Goal: Task Accomplishment & Management: Use online tool/utility

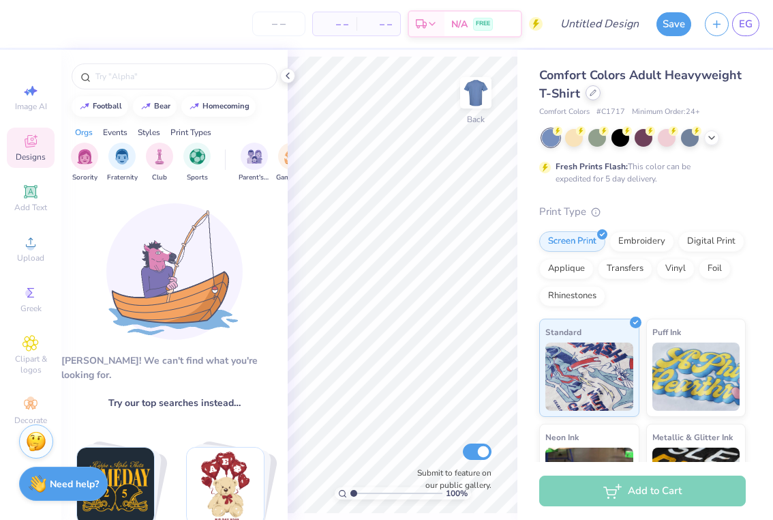
click at [593, 91] on icon at bounding box center [592, 92] width 5 height 5
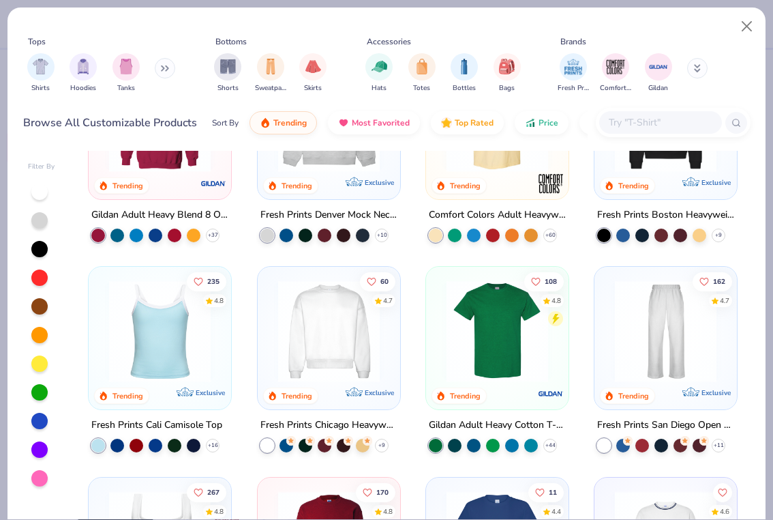
scroll to position [115, 0]
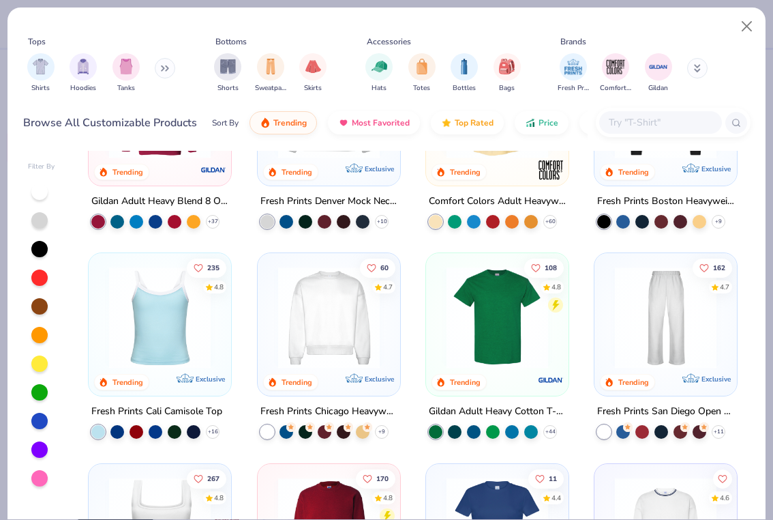
click at [494, 346] on img at bounding box center [497, 318] width 115 height 102
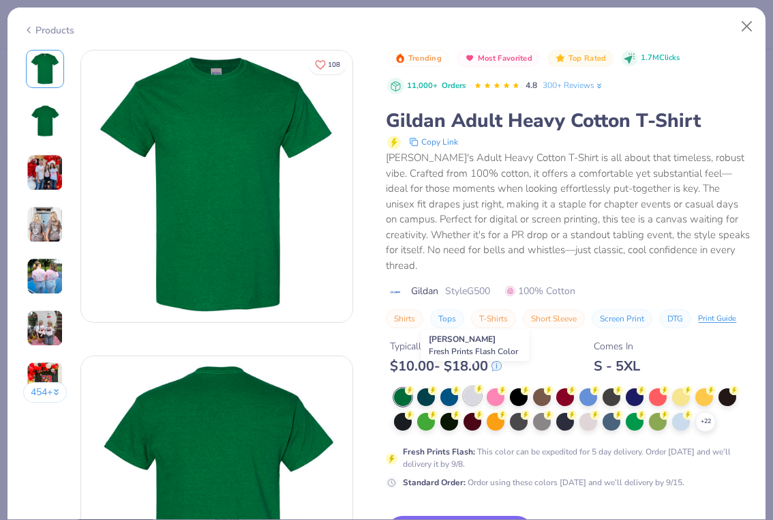
click at [473, 387] on div at bounding box center [473, 396] width 18 height 18
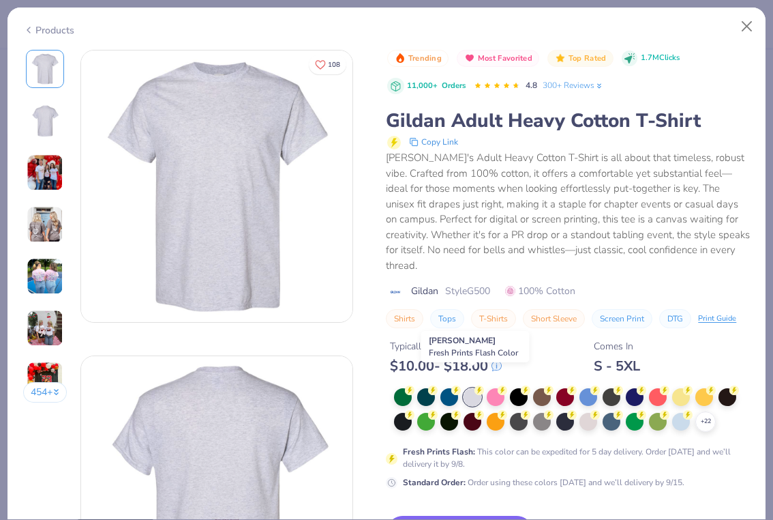
scroll to position [29, 0]
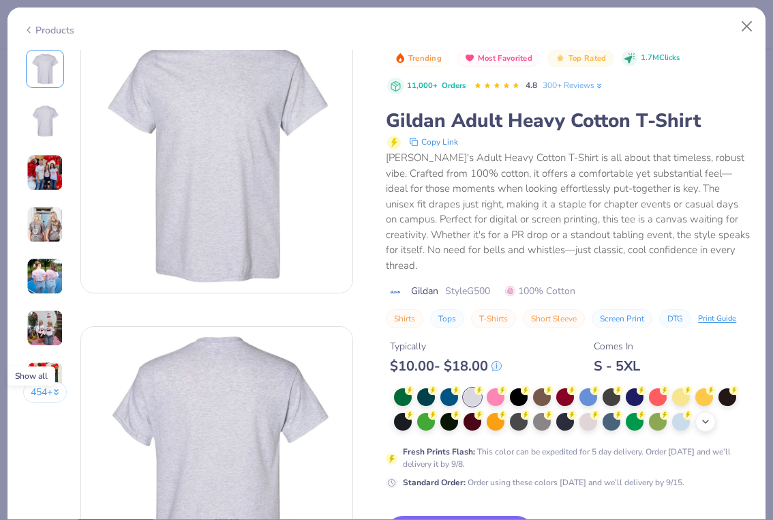
click at [707, 420] on polyline at bounding box center [705, 421] width 5 height 3
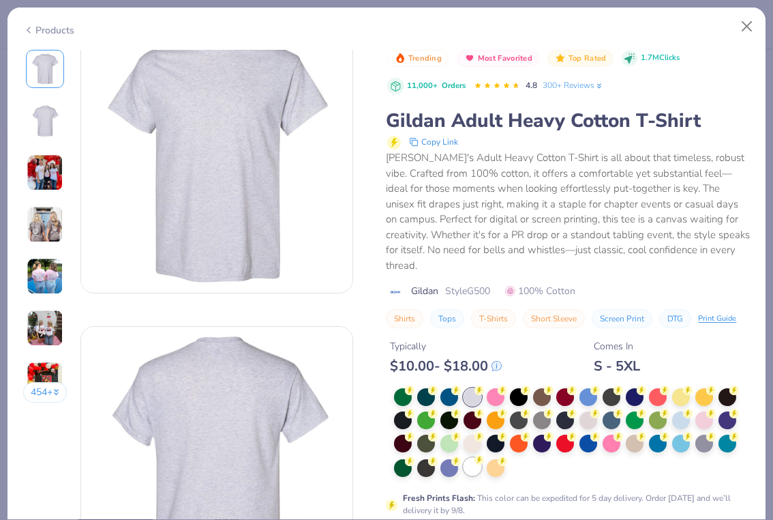
click at [474, 457] on div at bounding box center [473, 466] width 18 height 18
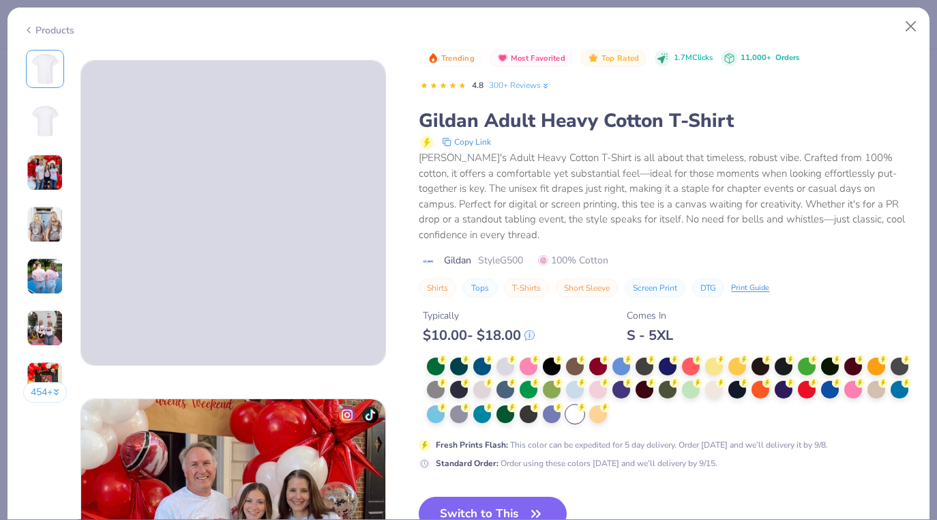
scroll to position [328, 0]
click at [498, 507] on button "Switch to This" at bounding box center [493, 513] width 148 height 34
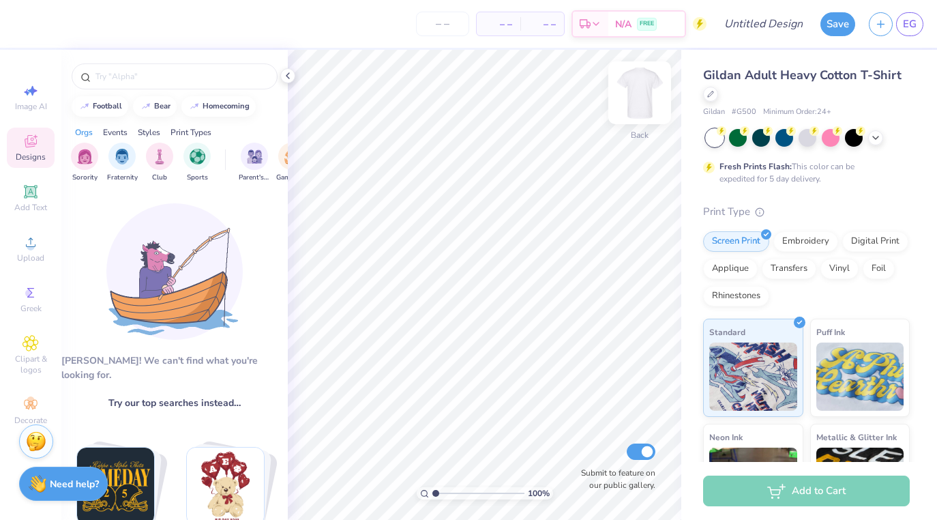
click at [638, 89] on img at bounding box center [639, 92] width 55 height 55
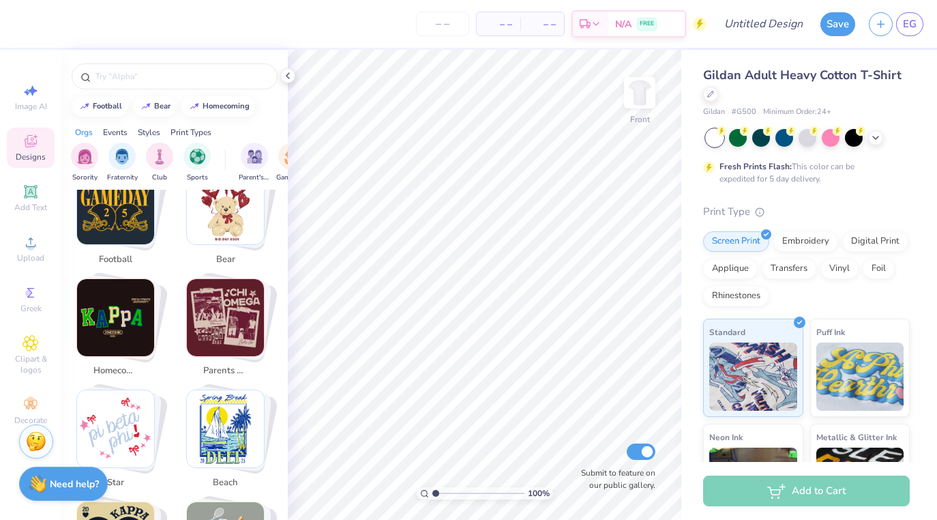
scroll to position [285, 0]
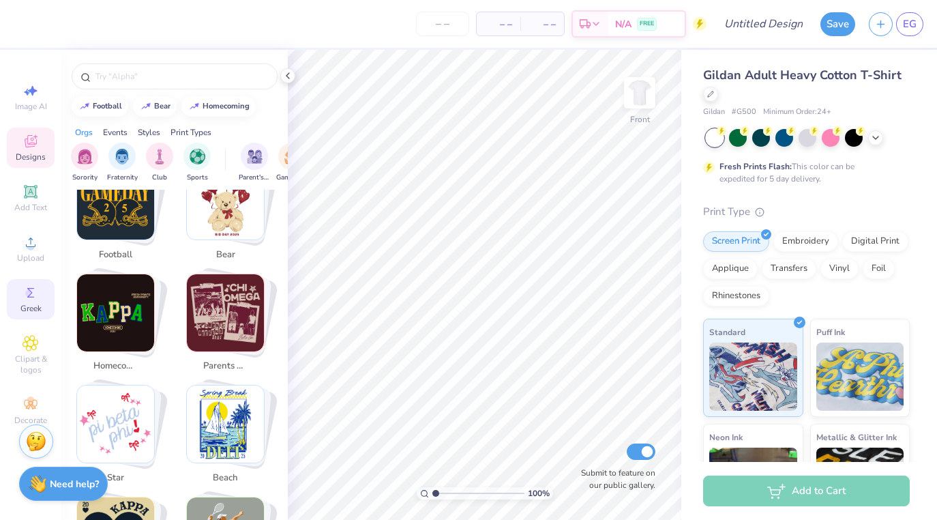
click at [36, 301] on div "Greek" at bounding box center [31, 299] width 48 height 40
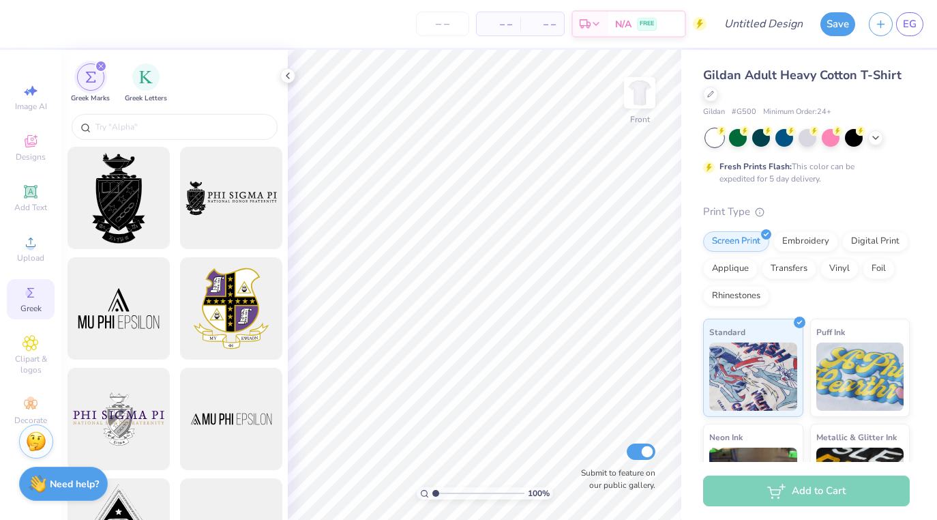
click at [103, 65] on icon "filter for Greek Marks" at bounding box center [100, 65] width 5 height 5
click at [102, 65] on icon "filter for Greek Marks" at bounding box center [100, 65] width 5 height 5
click at [31, 151] on span "Designs" at bounding box center [31, 156] width 30 height 11
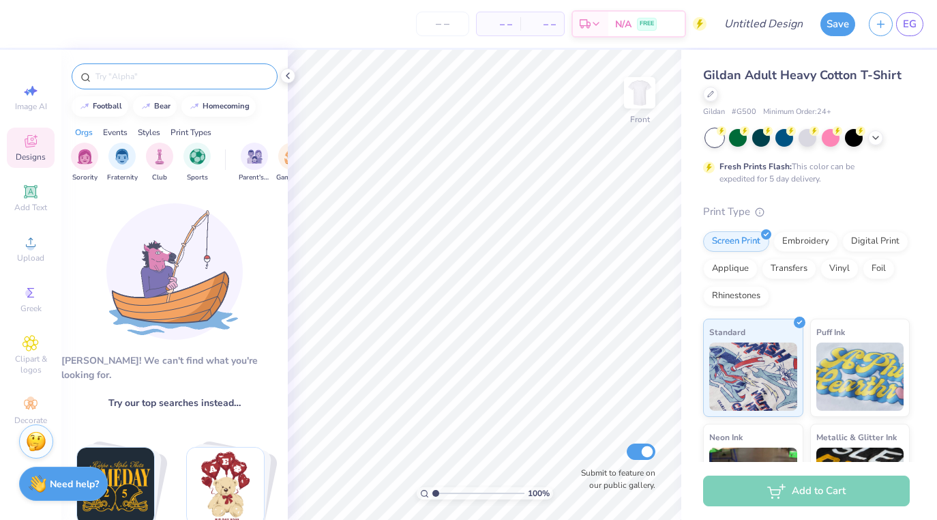
click at [149, 73] on input "text" at bounding box center [181, 77] width 175 height 14
type input "w"
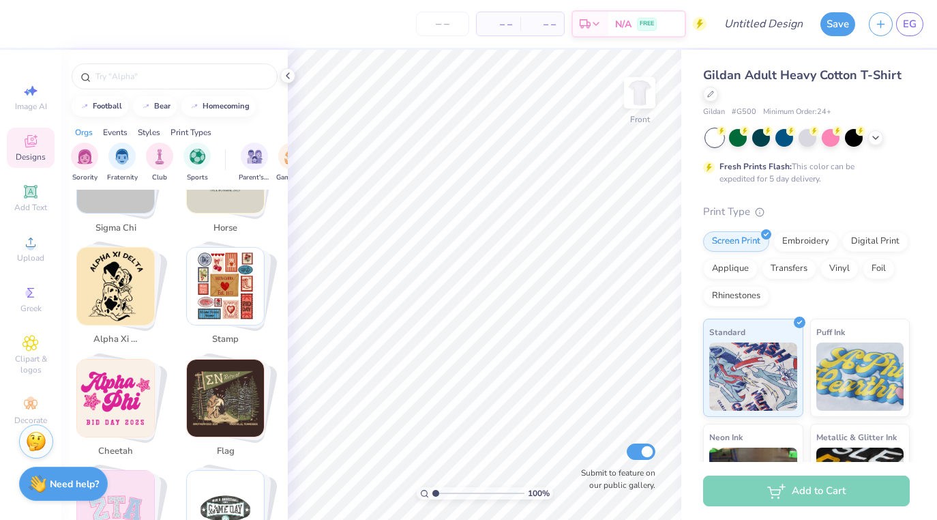
scroll to position [1316, 0]
click at [153, 74] on input "text" at bounding box center [181, 77] width 175 height 14
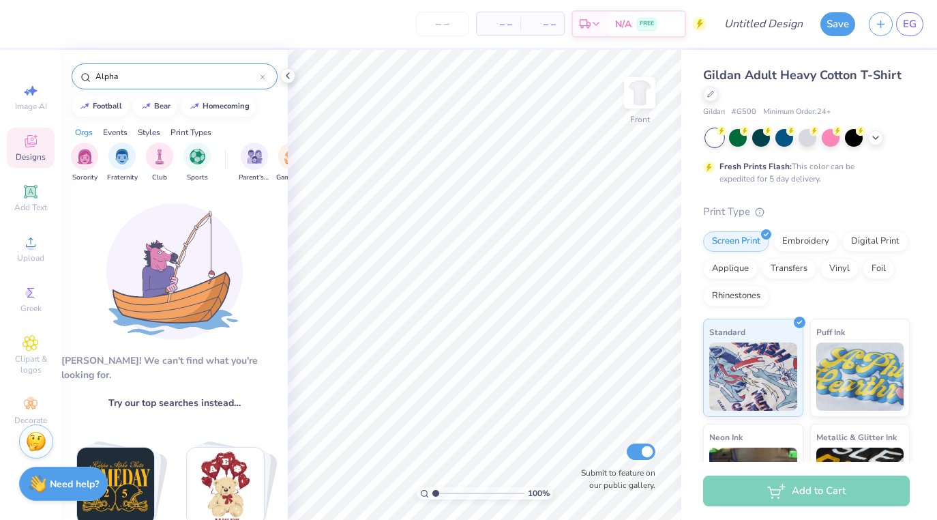
scroll to position [0, 0]
type input "Alpha CHi Omega"
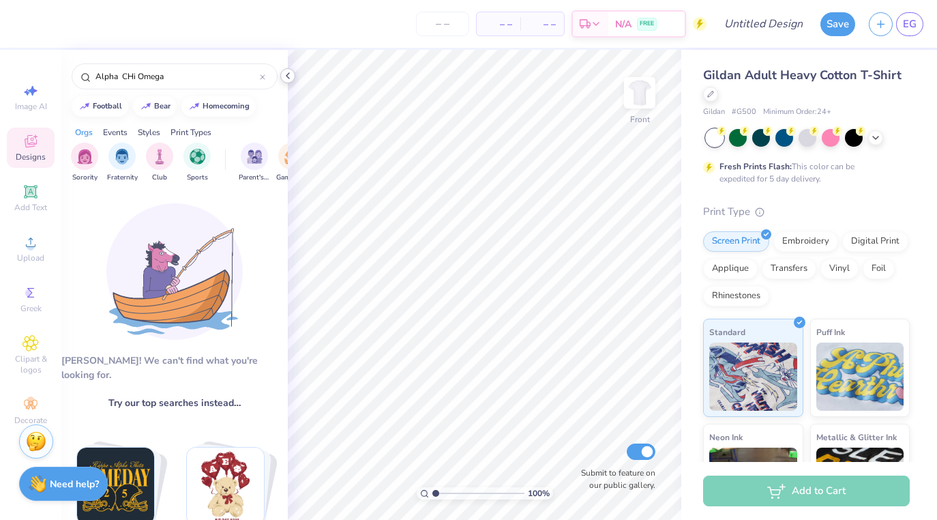
click at [395, 76] on div "– – Per Item – – Total Est. Delivery N/A FREE Design Title Save EG Image AI Des…" at bounding box center [468, 260] width 937 height 520
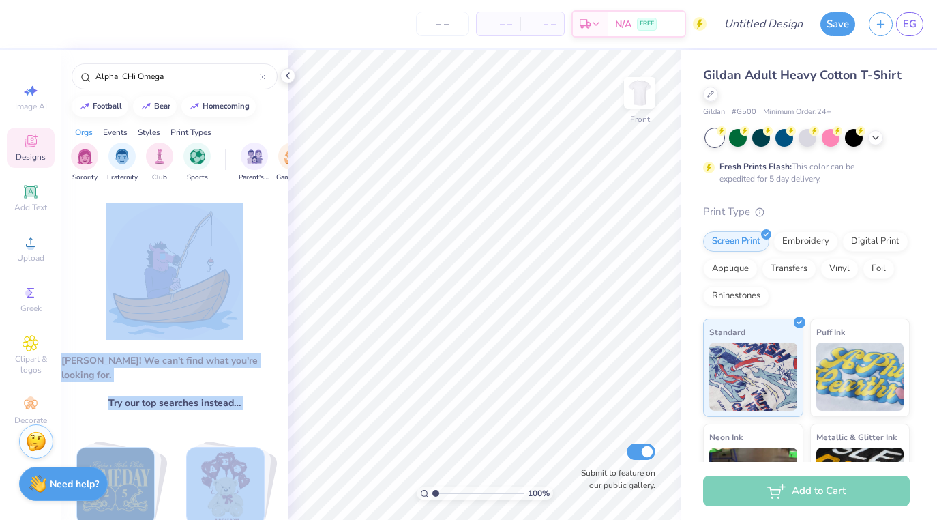
click at [390, 219] on div "– – Per Item – – Total Est. Delivery N/A FREE Design Title Save EG Image AI Des…" at bounding box center [468, 260] width 937 height 520
click at [232, 250] on img at bounding box center [174, 271] width 136 height 136
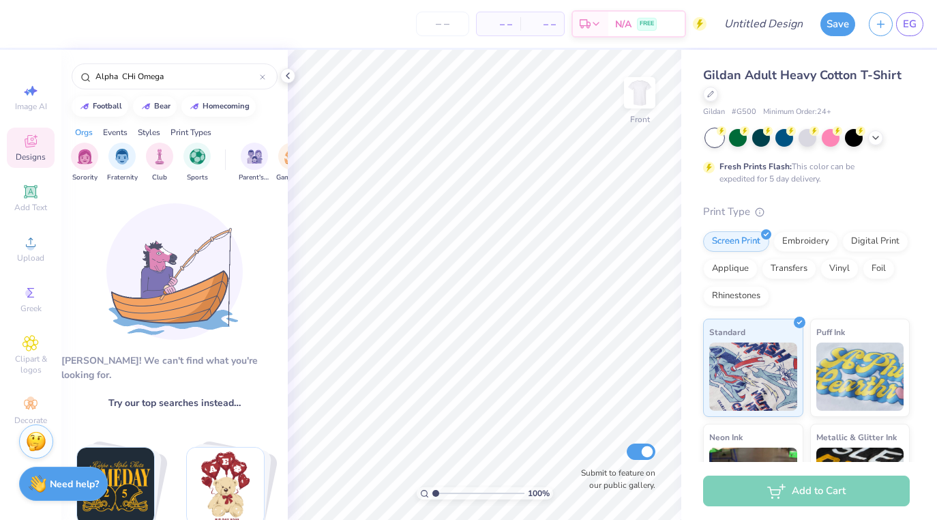
click at [74, 244] on div "Aw fish! We can't find what you're looking for. Try our top searches instead… A…" at bounding box center [174, 371] width 226 height 363
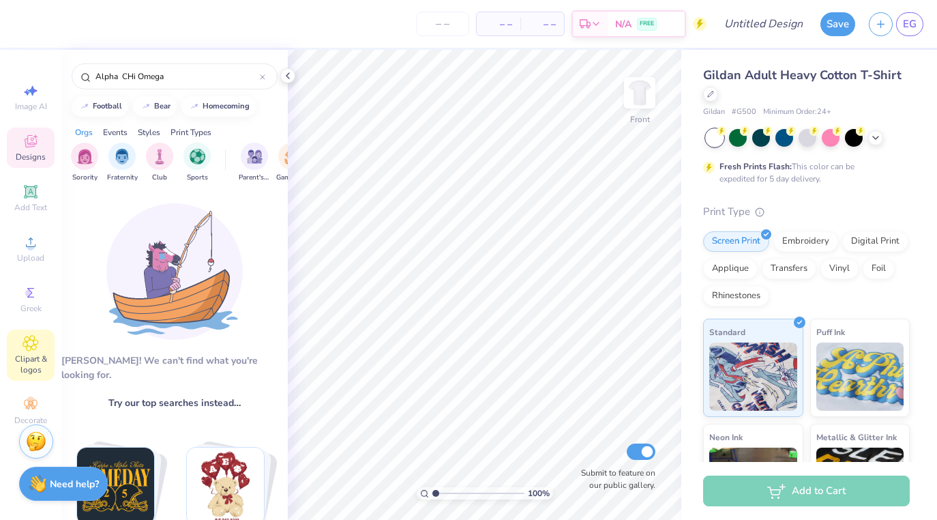
click at [28, 357] on span "Clipart & logos" at bounding box center [31, 364] width 48 height 22
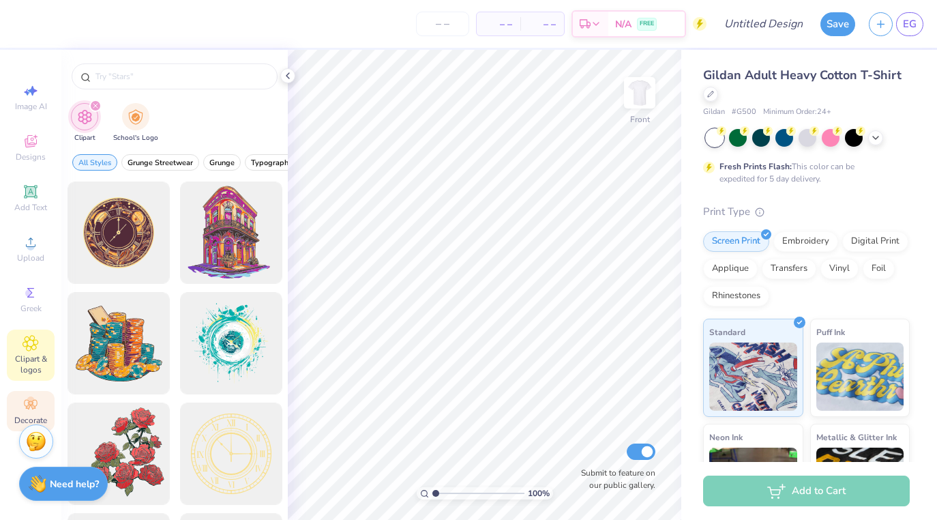
click at [22, 397] on div "Decorate" at bounding box center [31, 411] width 48 height 40
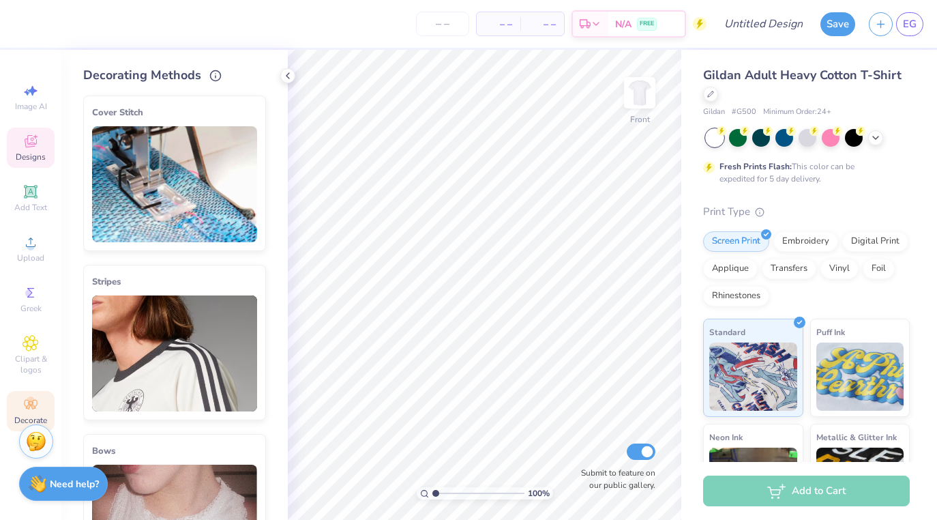
click at [30, 150] on div "Designs" at bounding box center [31, 147] width 48 height 40
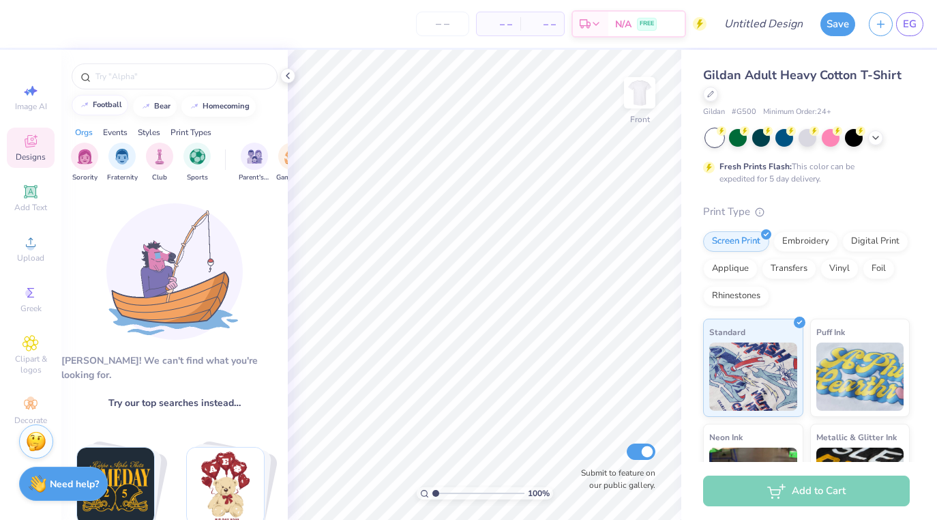
click at [117, 102] on div "football" at bounding box center [107, 104] width 29 height 7
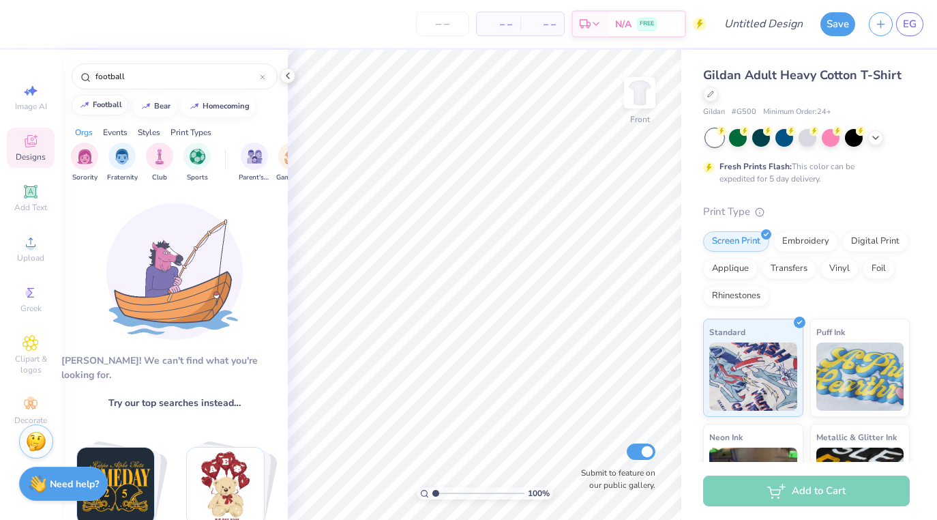
click at [113, 110] on button "football" at bounding box center [100, 105] width 57 height 20
click at [207, 340] on div "Aw fish! We can't find what you're looking for. Try our top searches instead… A…" at bounding box center [174, 371] width 226 height 363
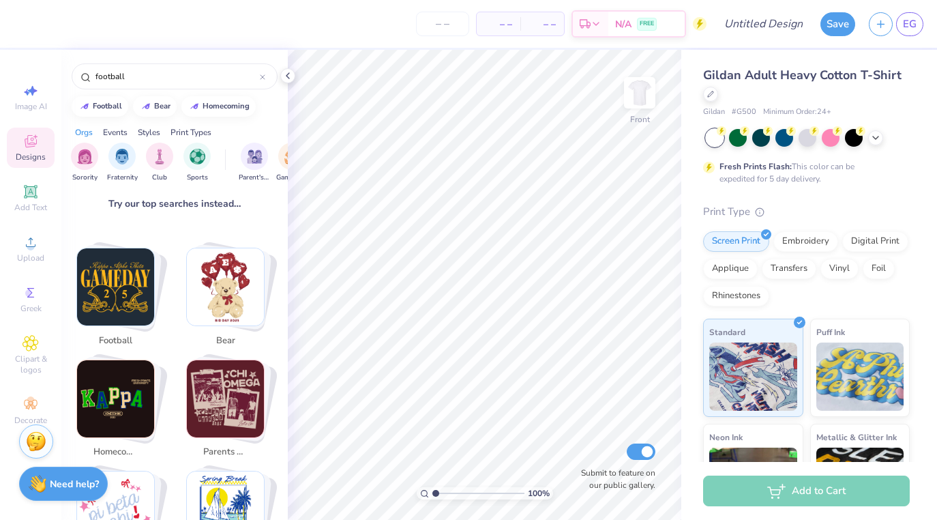
scroll to position [213, 0]
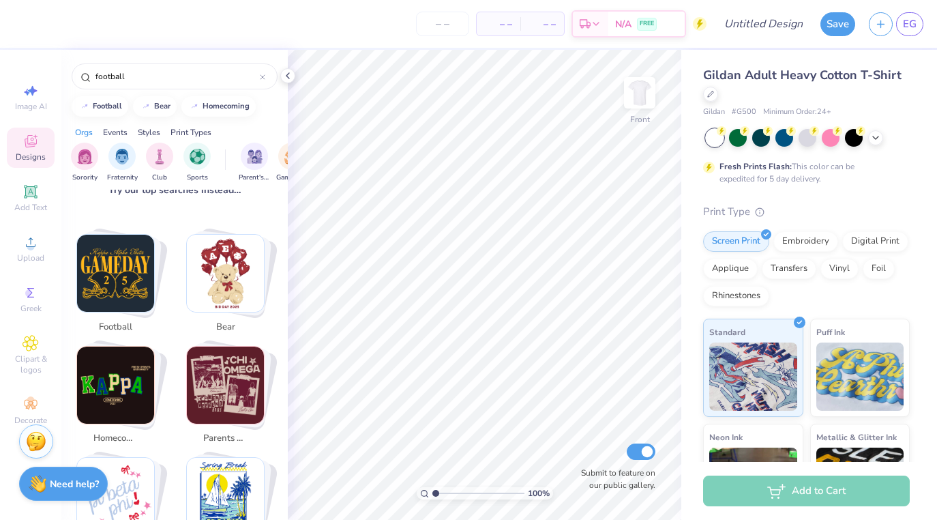
click at [137, 282] on img "Stack Card Button football" at bounding box center [115, 273] width 77 height 77
click at [101, 288] on img "Stack Card Button football" at bounding box center [115, 273] width 77 height 77
click at [113, 298] on div "football" at bounding box center [119, 286] width 103 height 105
click at [114, 320] on span "football" at bounding box center [115, 327] width 44 height 14
click at [222, 249] on img "Stack Card Button bear" at bounding box center [225, 273] width 77 height 77
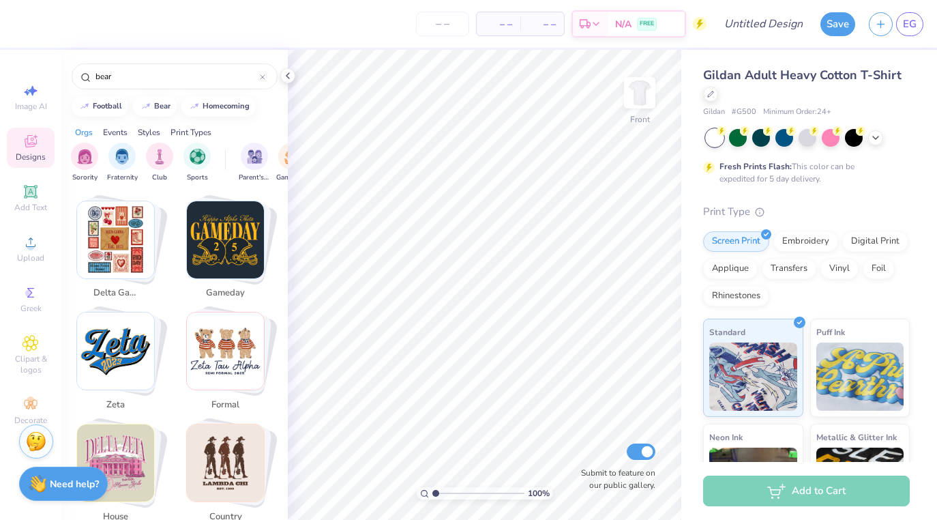
scroll to position [1810, 0]
click at [215, 341] on img "Stack Card Button formal" at bounding box center [225, 349] width 77 height 77
type input "formal"
click at [215, 341] on img "Stack Card Button formal" at bounding box center [225, 349] width 77 height 77
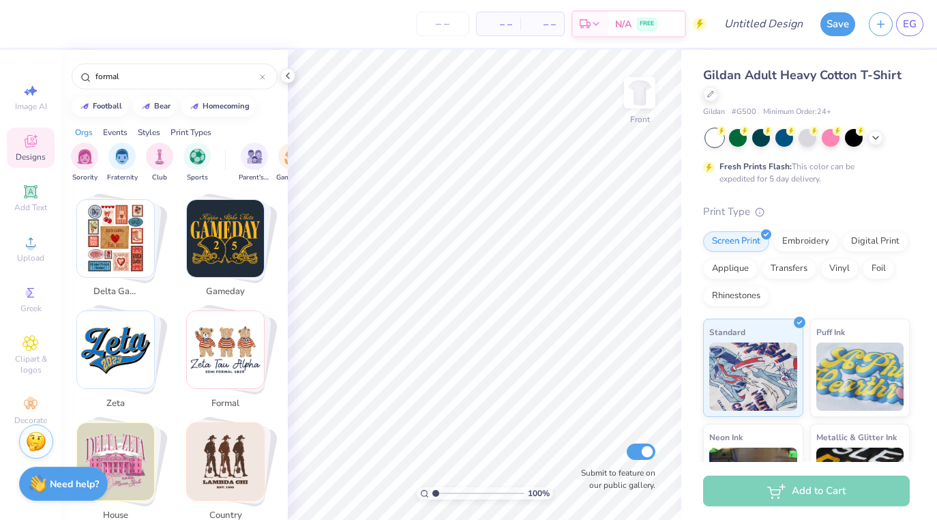
click at [215, 341] on img "Stack Card Button formal" at bounding box center [225, 349] width 77 height 77
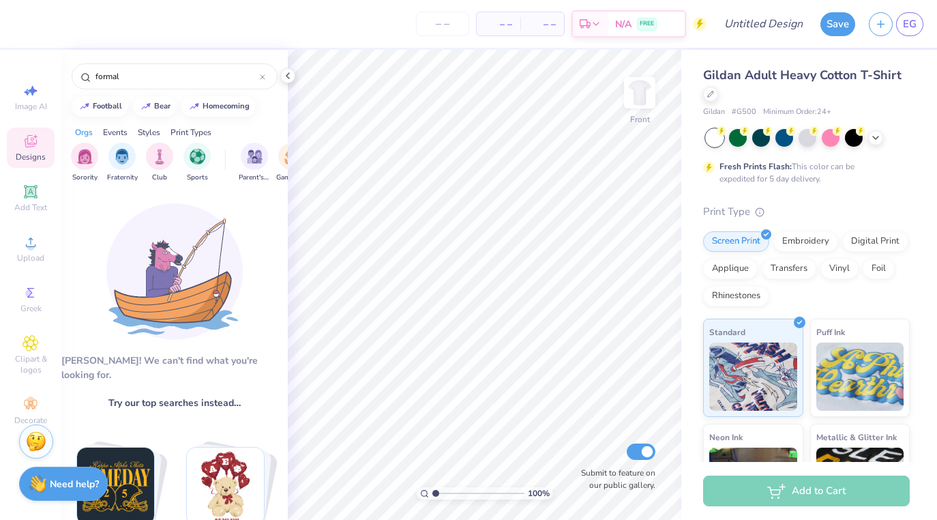
scroll to position [0, 0]
click at [772, 26] on span "EG" at bounding box center [910, 24] width 14 height 16
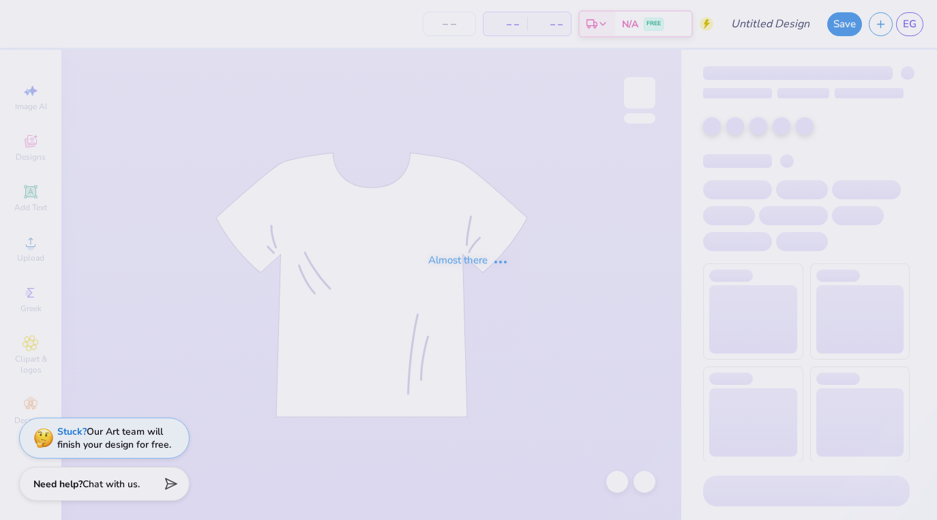
type input "Date night 2025 tshirt"
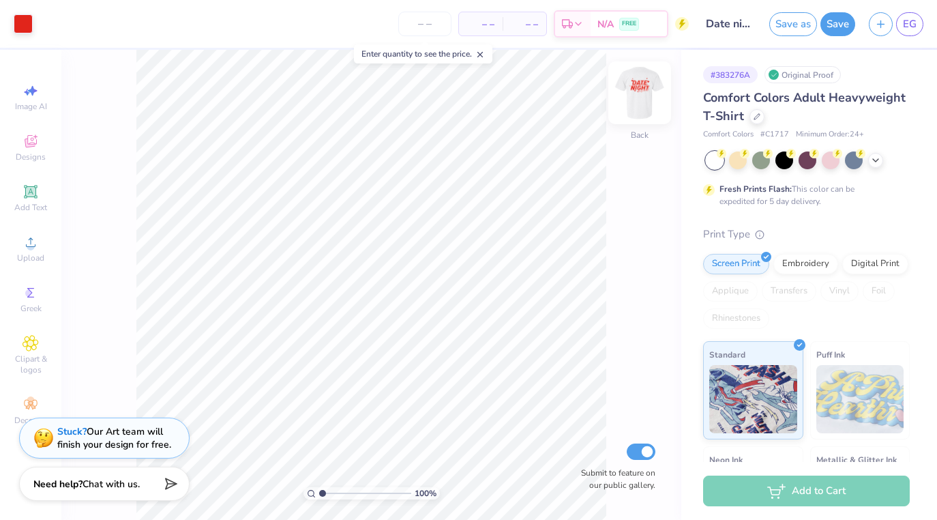
click at [644, 90] on img at bounding box center [639, 92] width 55 height 55
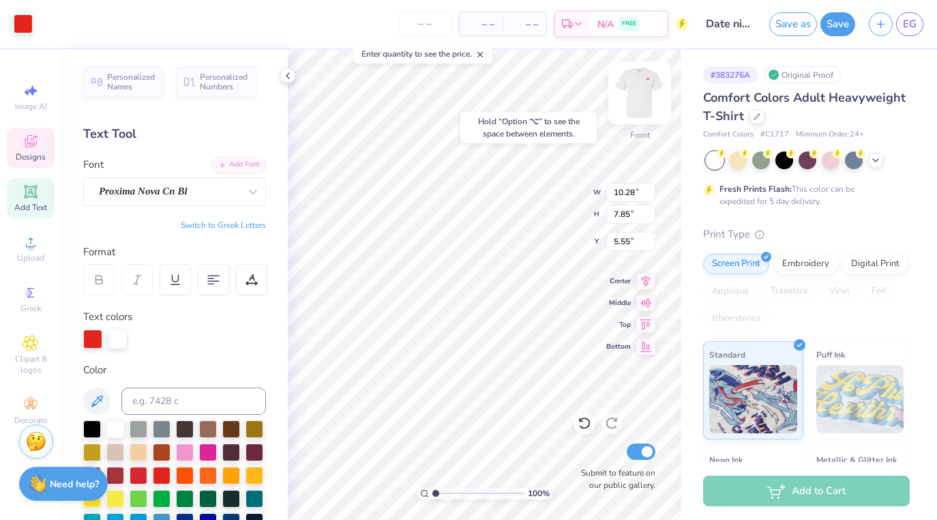
type input "5.59"
type input "10.36"
type input "2.09"
type input "8.50"
type input "8.74"
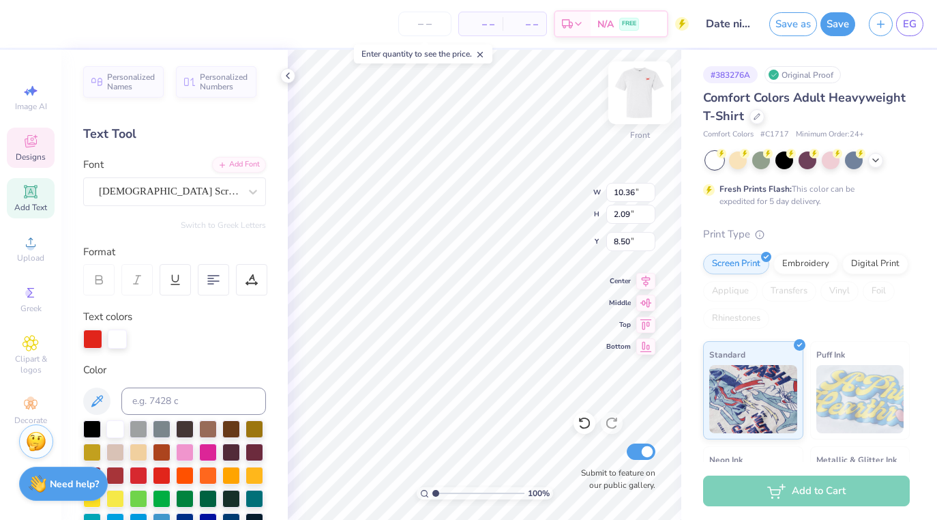
type input "2.68"
type input "6.82"
type textarea "WALK"
type input "10.80"
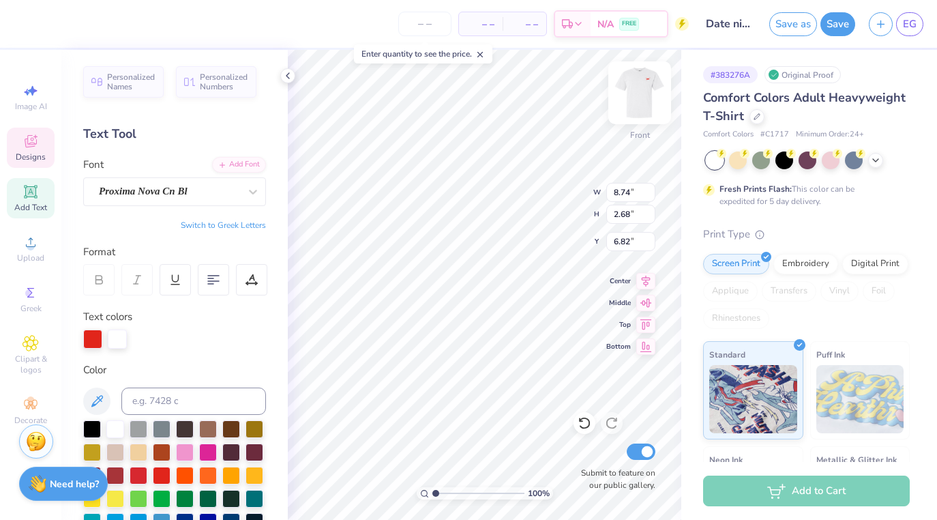
type input "2.77"
type input "9.75"
type textarea "A MILE"
type textarea "Fall 2025"
type input "10.36"
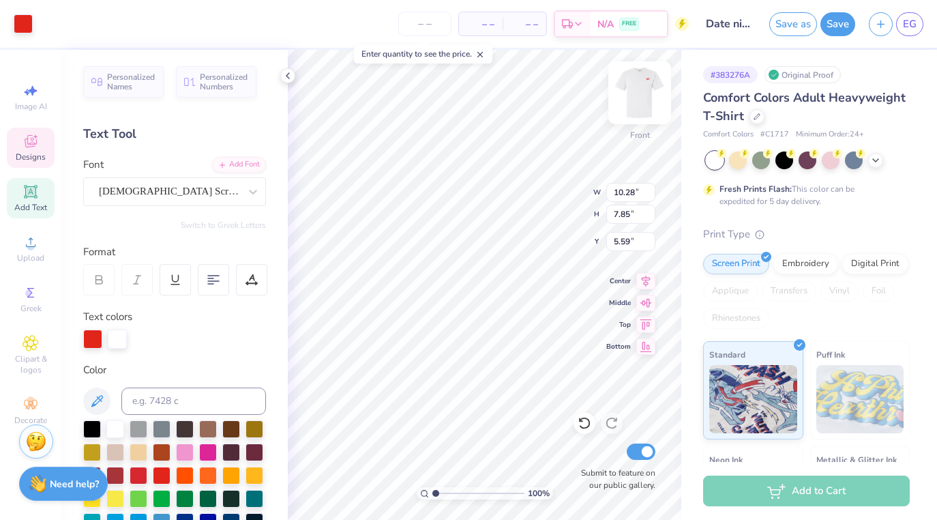
type input "2.09"
type input "8.50"
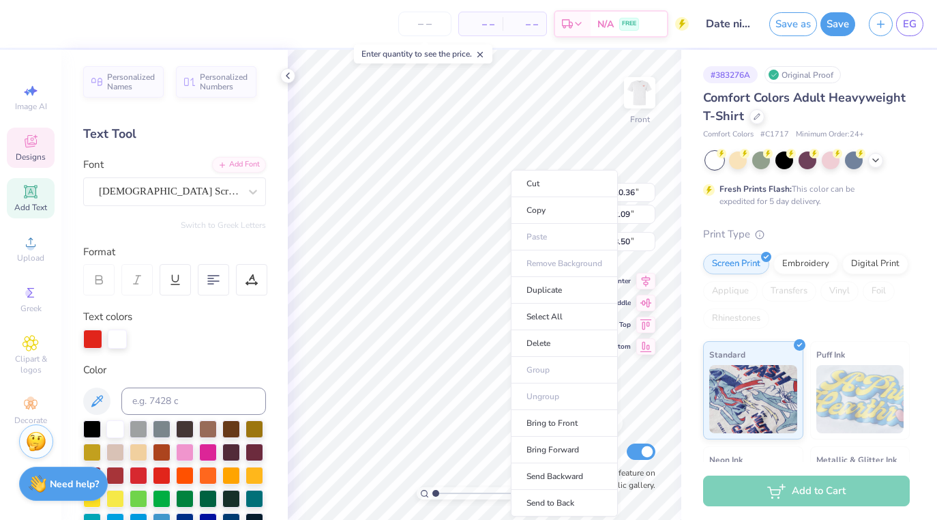
click at [544, 393] on ul "Cut Copy Paste Remove Background Duplicate Select All Delete Group Ungroup Brin…" at bounding box center [564, 343] width 107 height 346
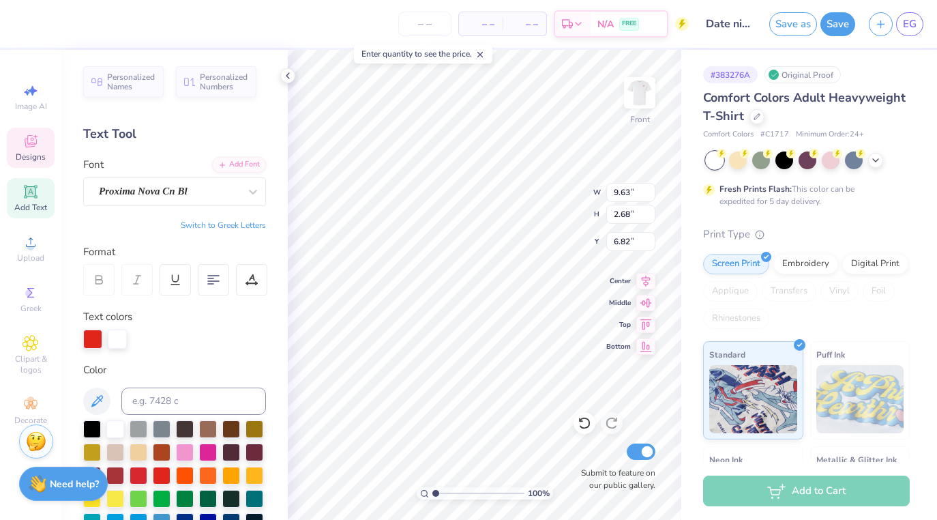
type input "10.28"
type input "7.85"
type input "5.59"
type input "10.36"
type input "7.93"
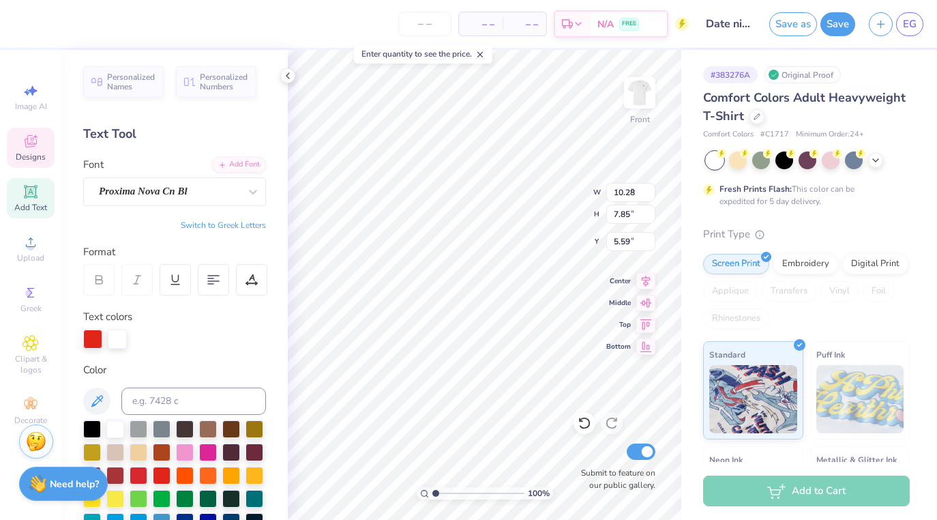
type input "5.52"
type input "10.28"
type input "7.85"
type input "5.59"
type input "8.47"
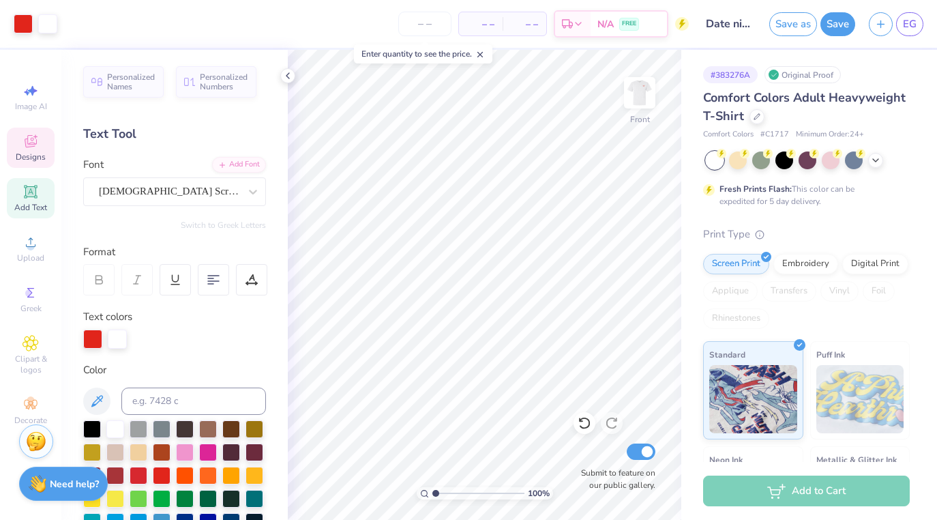
click at [35, 148] on icon at bounding box center [30, 141] width 16 height 16
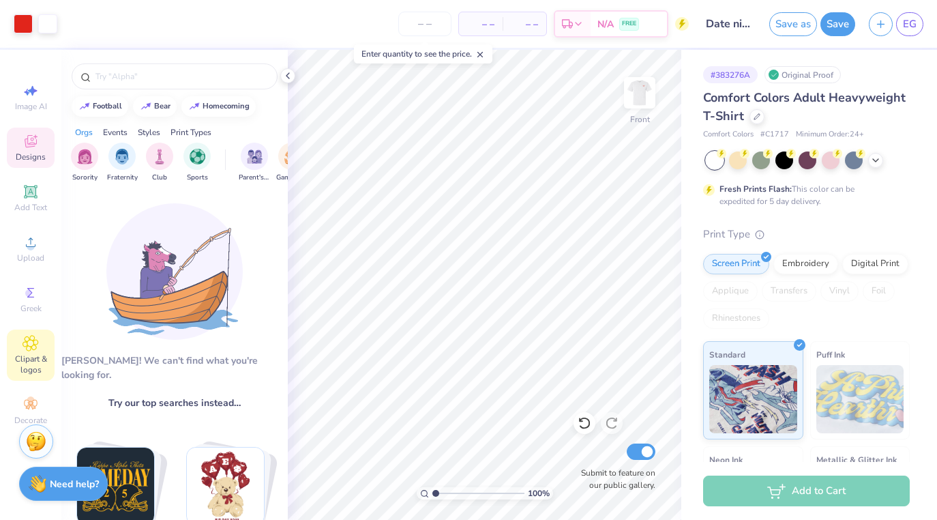
click at [33, 352] on div "Clipart & logos" at bounding box center [31, 354] width 48 height 51
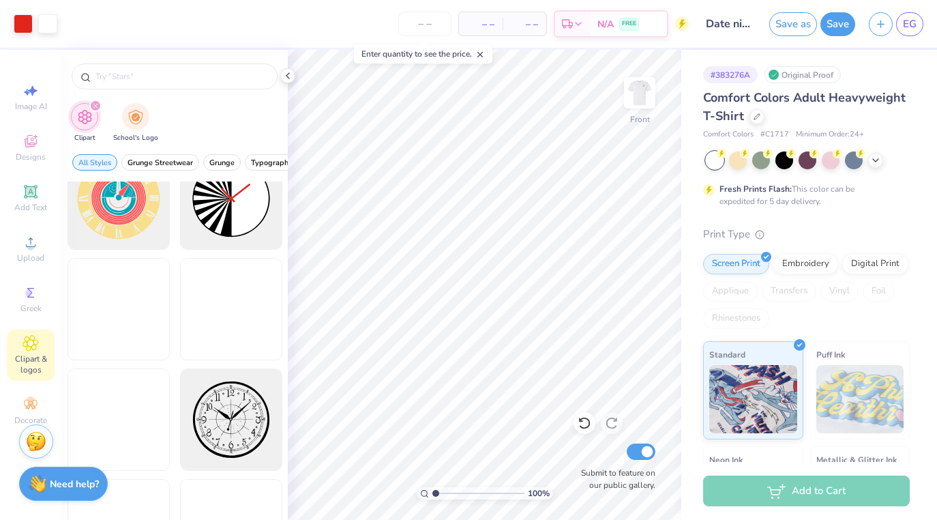
scroll to position [718, 0]
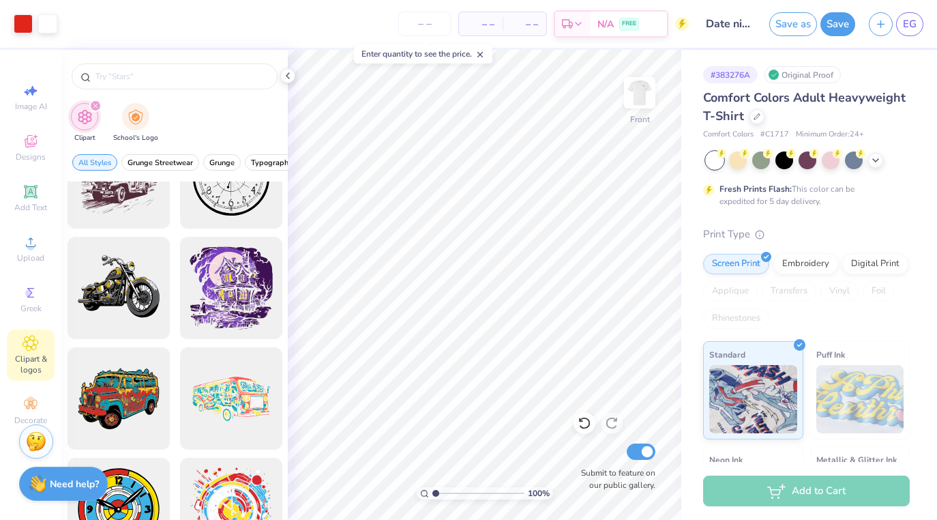
click at [95, 107] on icon "filter for Clipart" at bounding box center [95, 106] width 4 height 4
click at [129, 112] on img "filter for School's Logo" at bounding box center [135, 116] width 15 height 16
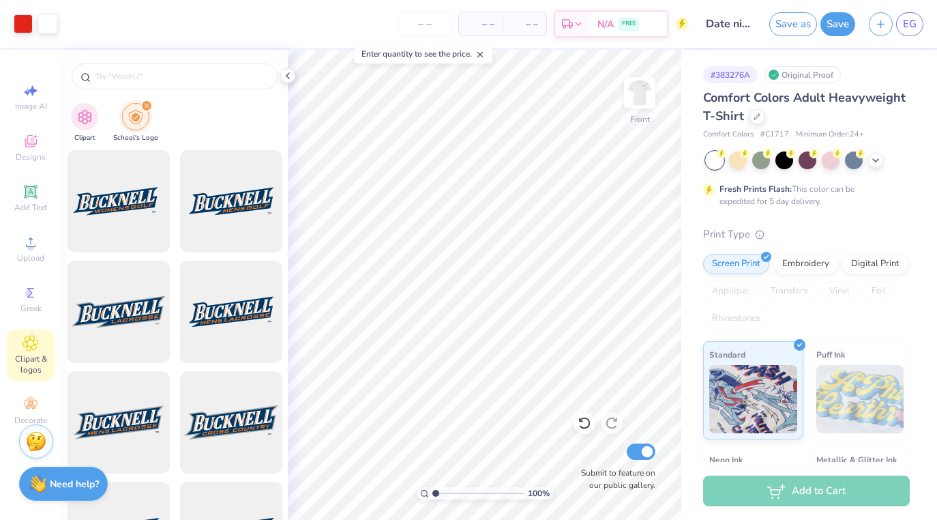
click at [144, 105] on icon "filter for School's Logo" at bounding box center [146, 105] width 5 height 5
click at [27, 254] on span "Upload" at bounding box center [30, 257] width 27 height 11
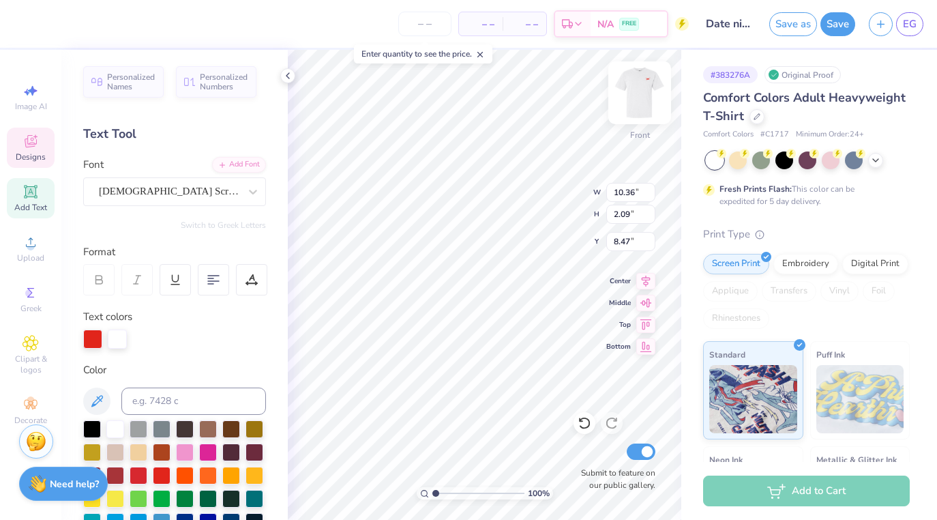
type input "9.63"
type input "2.68"
type input "9.48"
type input "10.28"
type input "7.85"
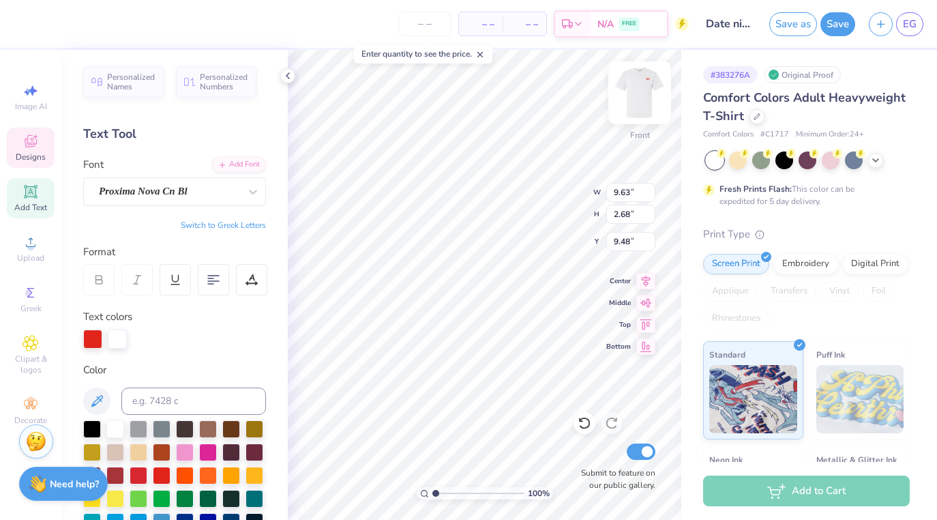
type input "5.59"
type input "11.86"
type input "10.36"
type input "2.09"
type input "8.43"
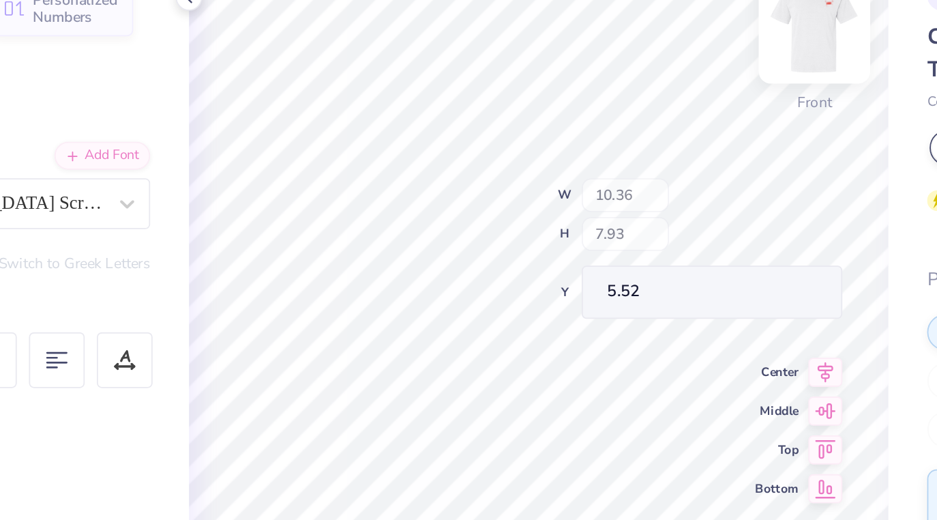
type input "5.82"
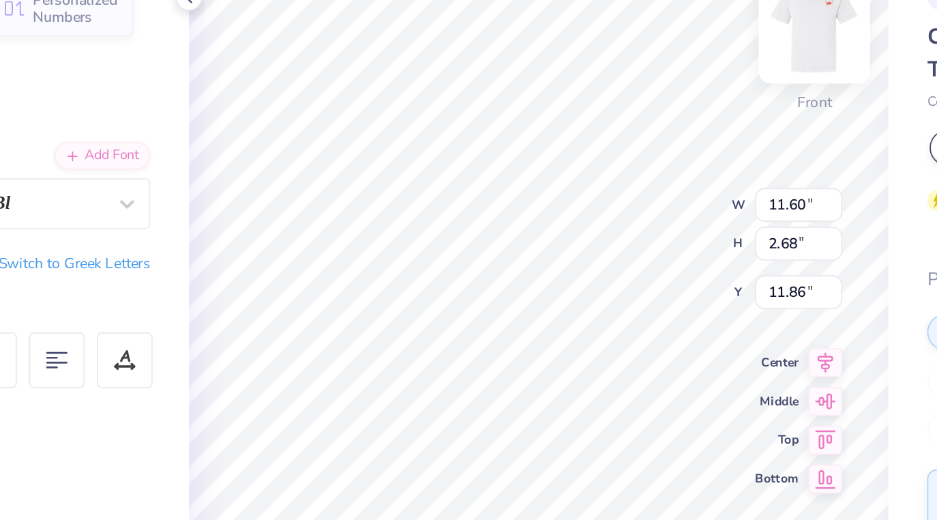
type input "9.63"
type input "5.75"
type input "11.60"
type input "9.75"
type input "10.36"
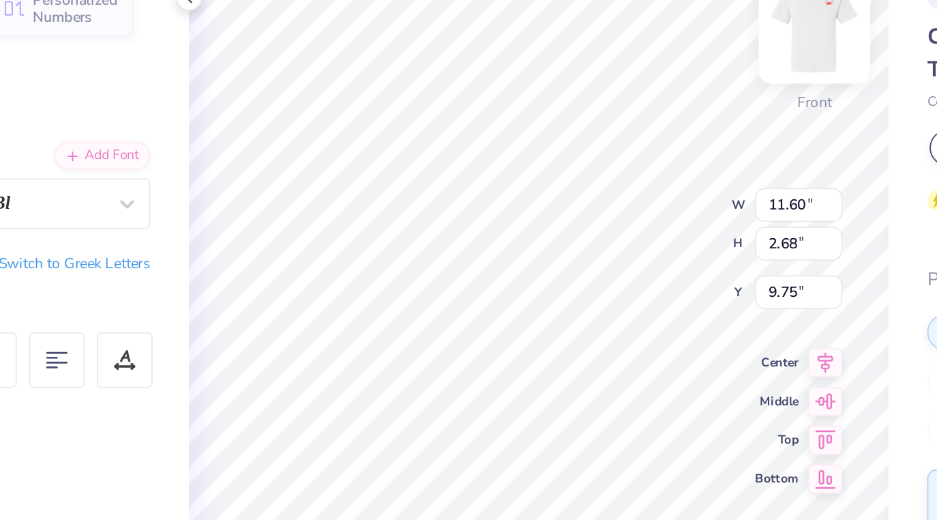
type input "2.09"
type input "8.12"
type textarea "Alpha Chi Omega"
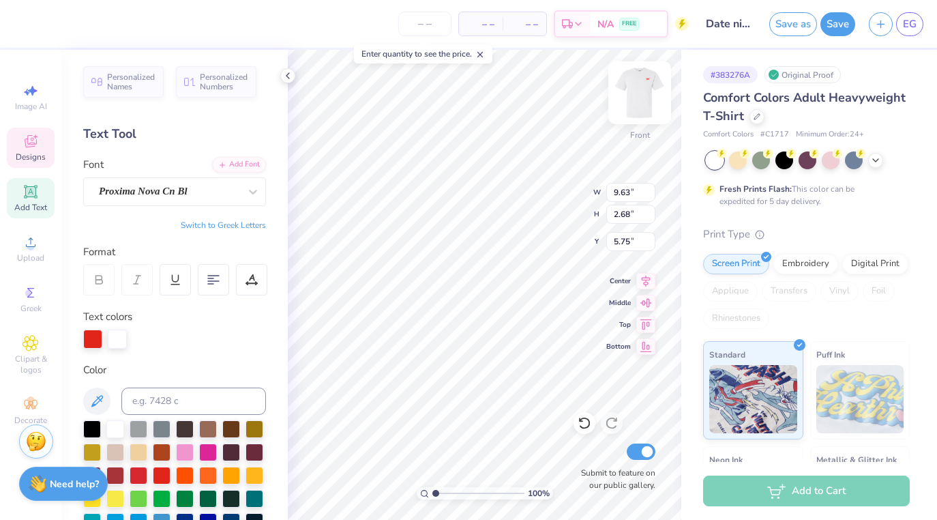
type input "6.49"
type input "10.60"
type input "2.09"
type input "8.44"
type input "6.44"
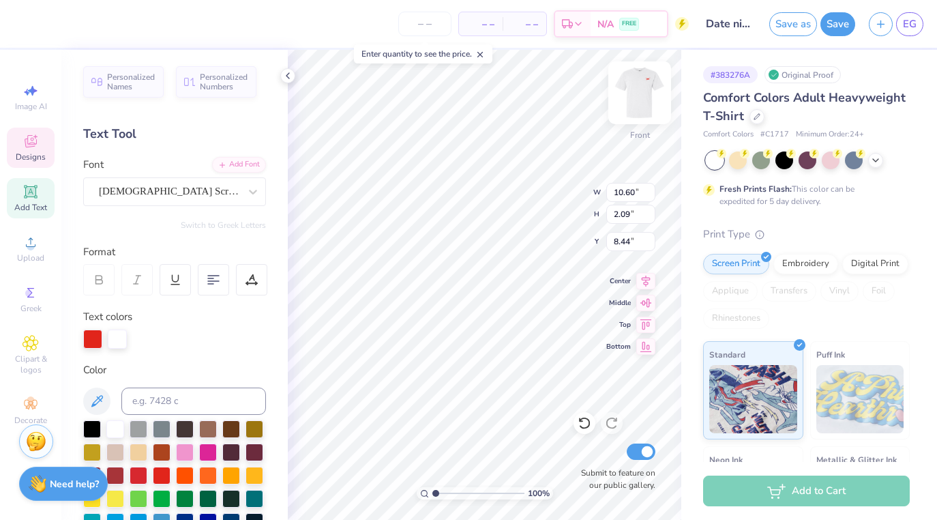
type input "1.74"
type input "12.01"
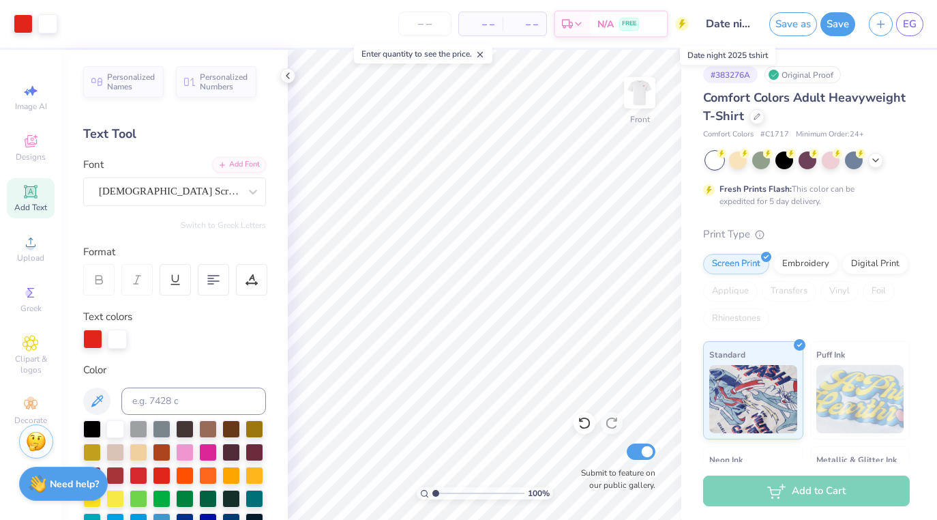
click at [713, 27] on input "Date night 2025 tshirt" at bounding box center [728, 23] width 67 height 27
click at [720, 22] on input "Date night 2025 tshirt" at bounding box center [728, 23] width 67 height 27
click at [756, 115] on icon at bounding box center [756, 115] width 7 height 7
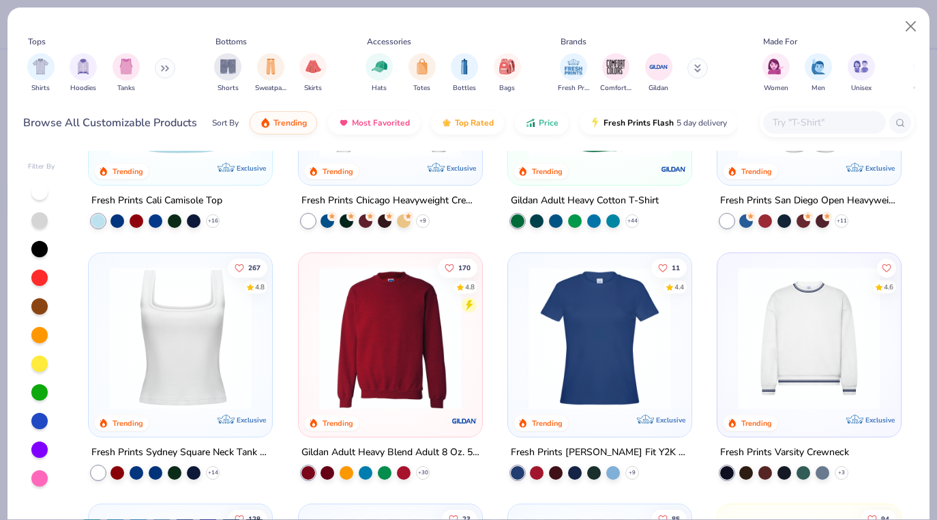
scroll to position [395, 0]
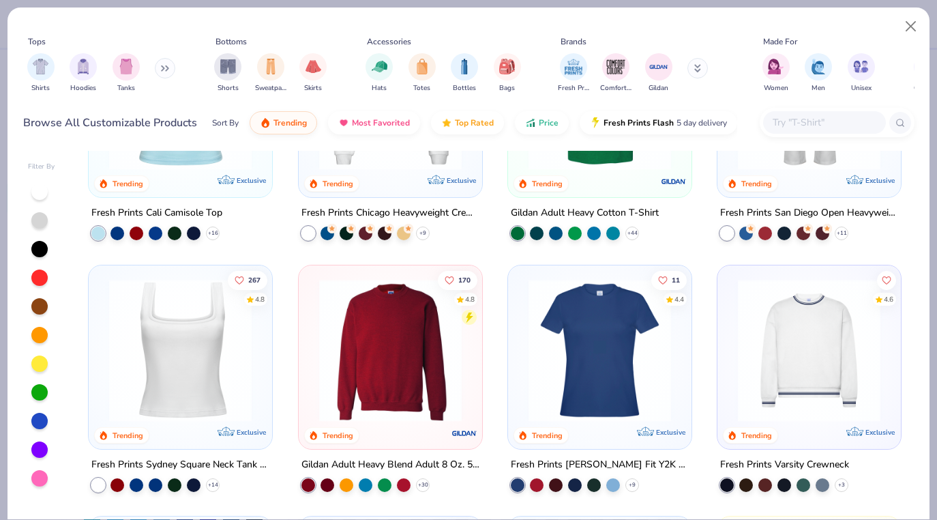
click at [564, 181] on div at bounding box center [600, 101] width 170 height 163
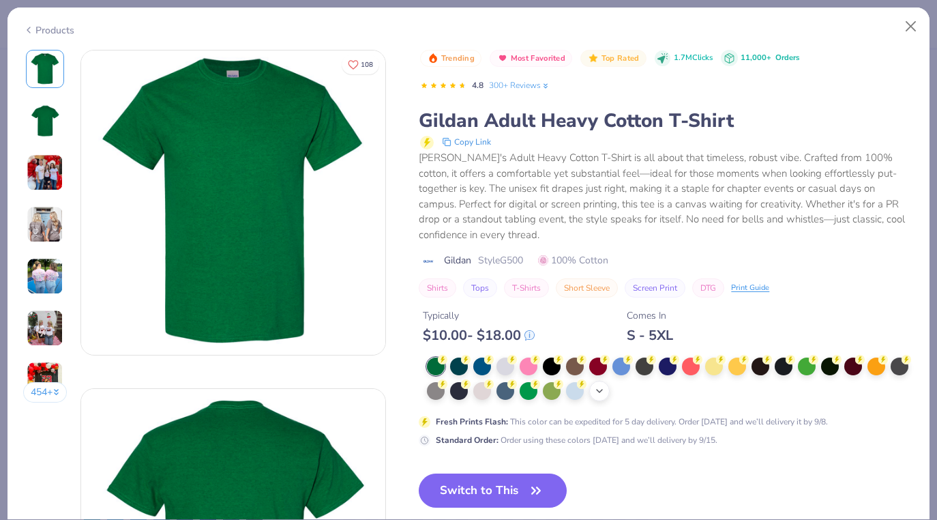
click at [598, 388] on icon at bounding box center [599, 390] width 11 height 11
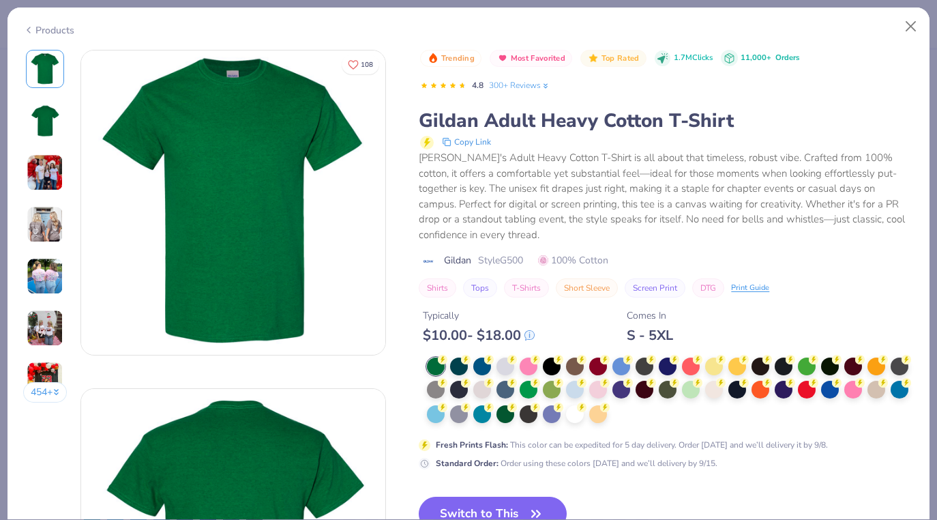
scroll to position [52, 0]
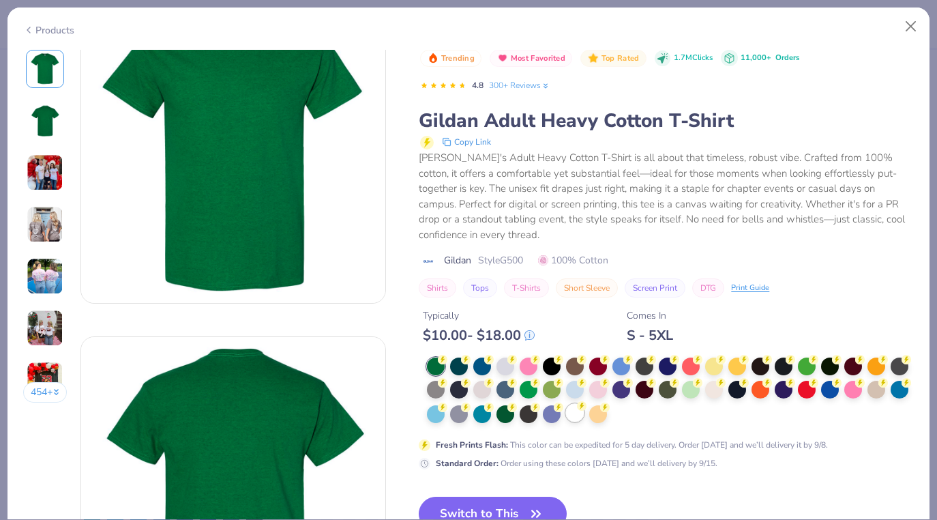
click at [576, 415] on div at bounding box center [575, 413] width 18 height 18
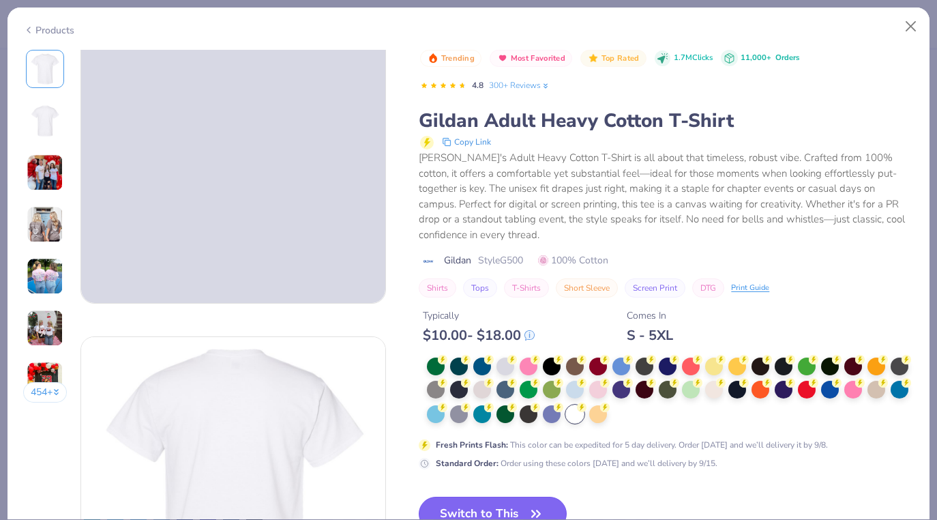
click at [496, 503] on button "Switch to This" at bounding box center [493, 513] width 148 height 34
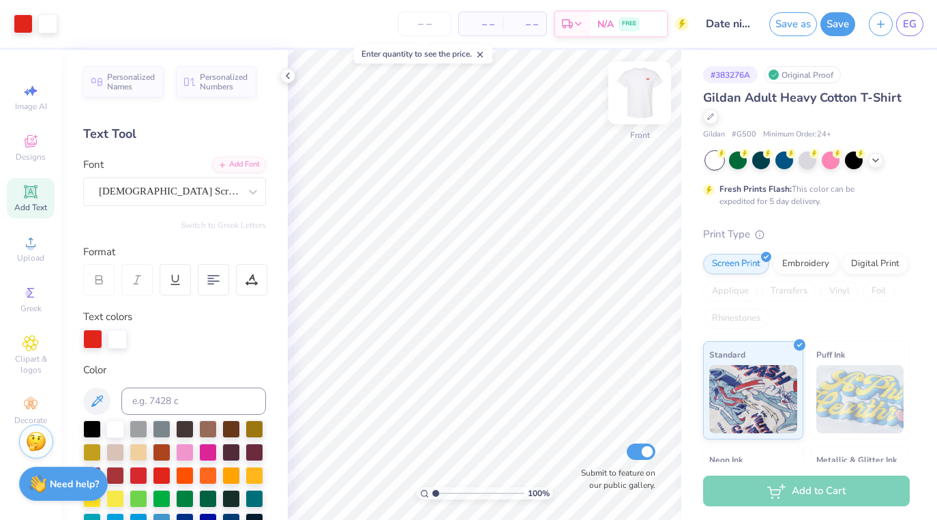
click at [643, 96] on img at bounding box center [639, 92] width 55 height 55
click at [25, 254] on span "Upload" at bounding box center [30, 257] width 27 height 11
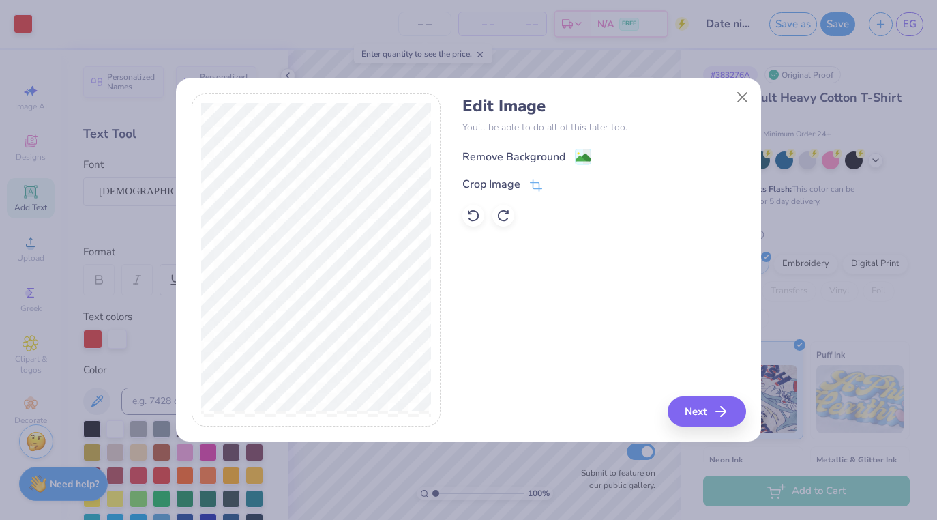
click at [591, 157] on icon at bounding box center [583, 157] width 16 height 16
click at [699, 406] on button "Next" at bounding box center [708, 411] width 78 height 30
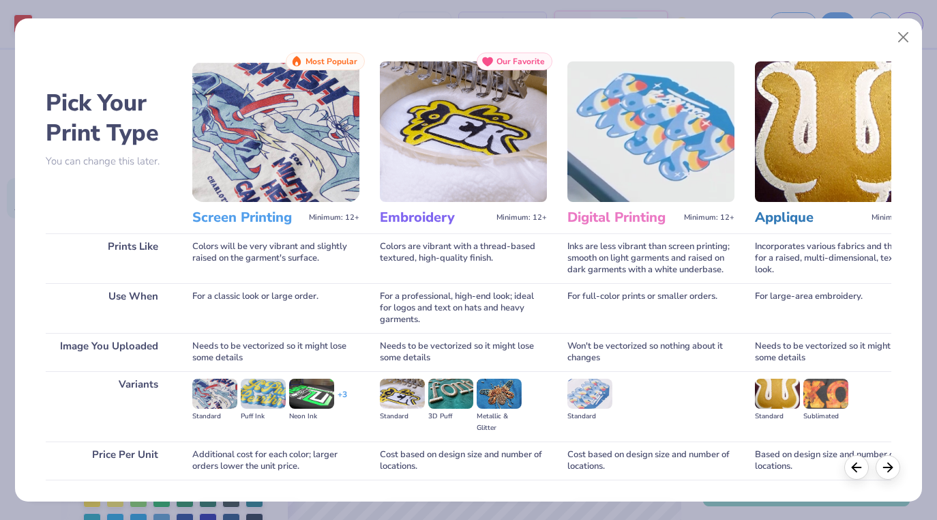
click at [240, 179] on img at bounding box center [275, 131] width 167 height 140
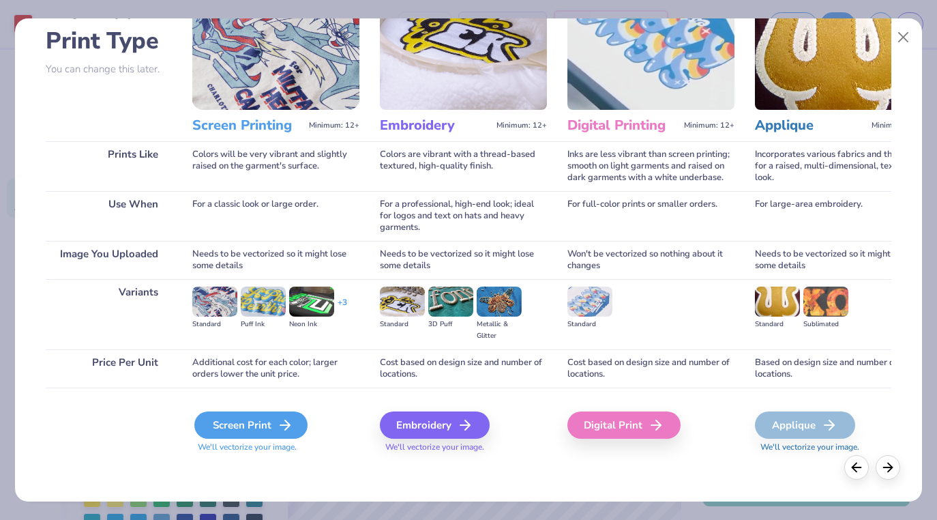
scroll to position [92, 0]
click at [280, 419] on icon at bounding box center [285, 425] width 16 height 16
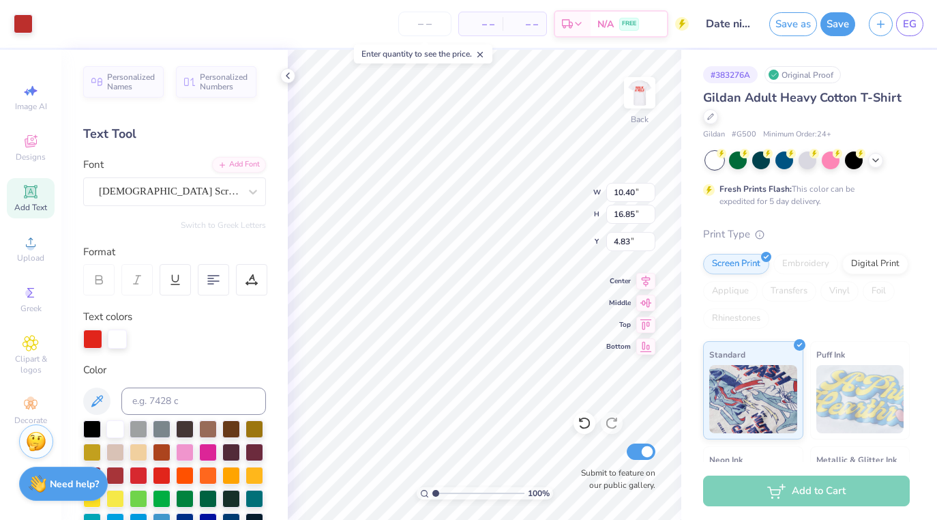
type input "2.49"
type input "4.04"
type input "17.64"
click at [14, 19] on div at bounding box center [23, 22] width 19 height 19
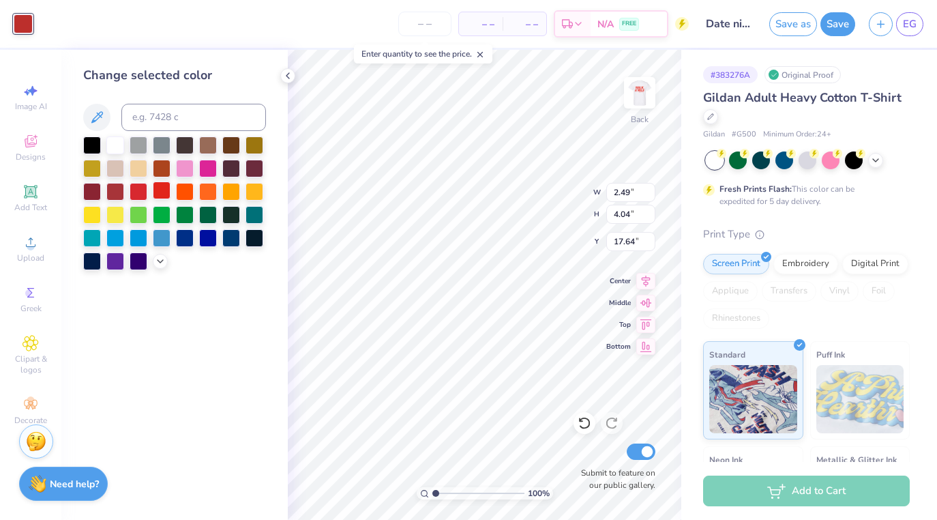
click at [162, 196] on div at bounding box center [162, 190] width 18 height 18
click at [166, 187] on div at bounding box center [162, 190] width 18 height 18
type input "1.52"
type input "0.57"
type input "3.81"
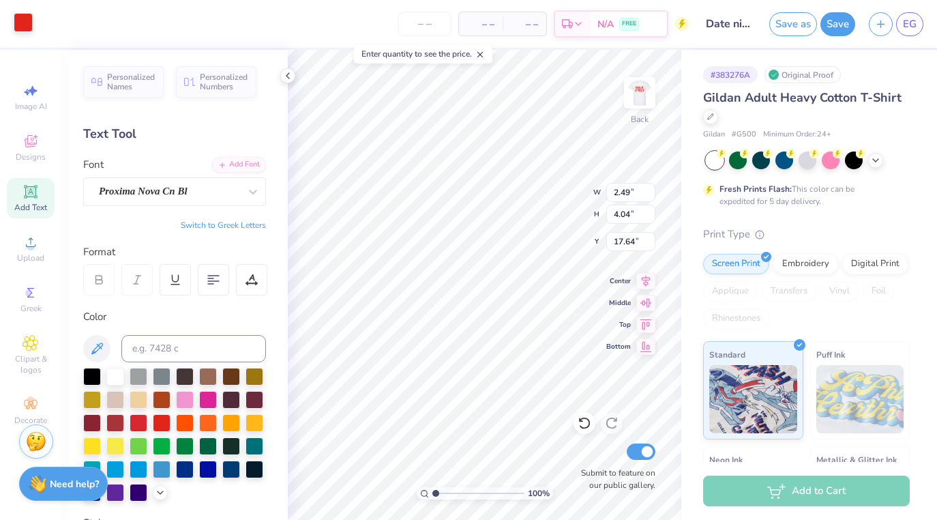
click at [25, 29] on div at bounding box center [23, 22] width 19 height 19
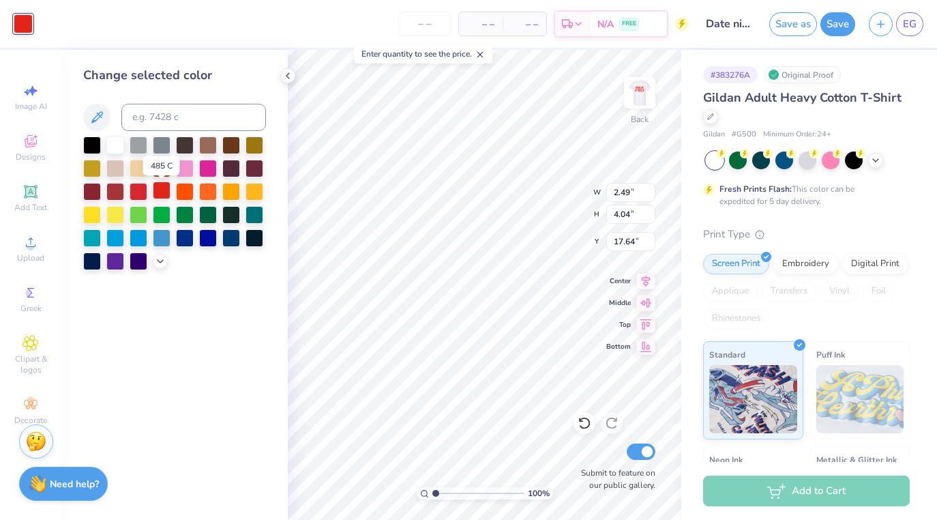
click at [164, 195] on div at bounding box center [162, 190] width 18 height 18
click at [142, 190] on div at bounding box center [139, 190] width 18 height 18
click at [141, 190] on div at bounding box center [139, 190] width 18 height 18
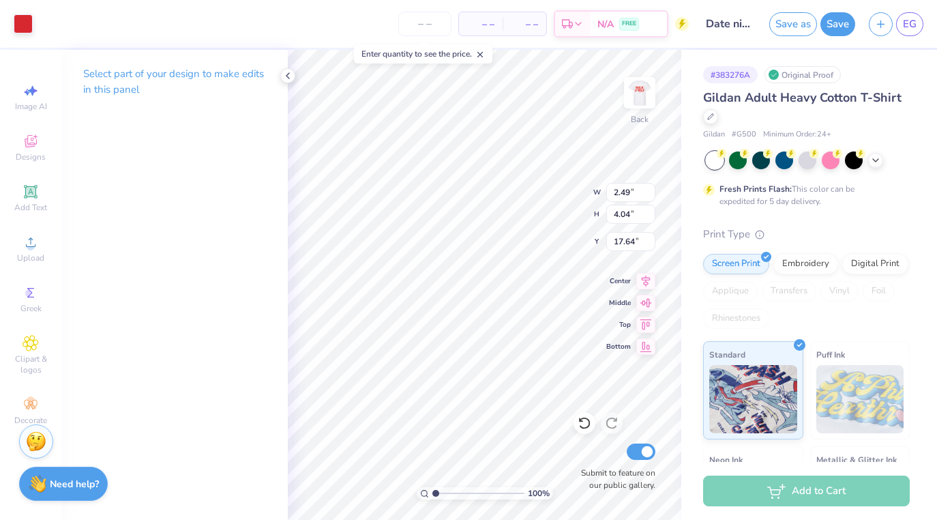
type input "4.38"
click at [27, 20] on div at bounding box center [23, 22] width 19 height 19
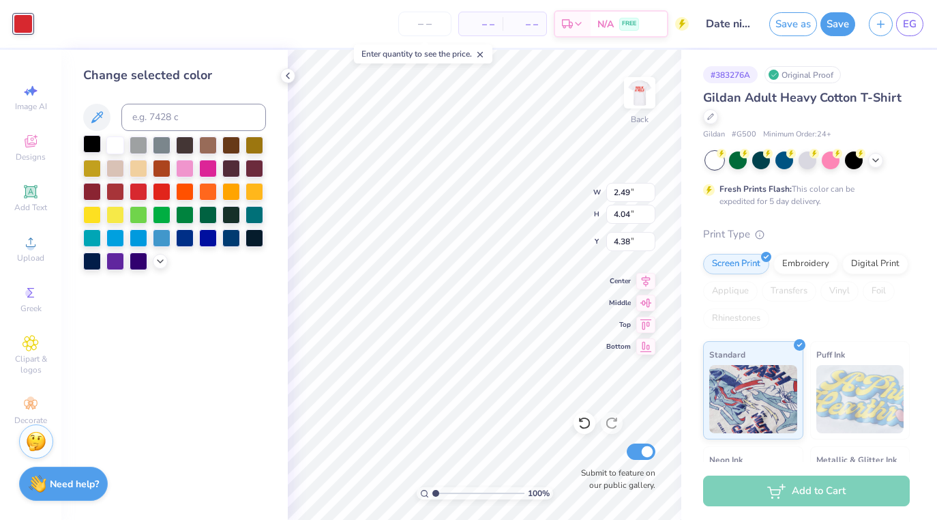
click at [95, 142] on div at bounding box center [92, 144] width 18 height 18
click at [140, 149] on div at bounding box center [139, 144] width 18 height 18
click at [183, 151] on div at bounding box center [185, 144] width 18 height 18
click at [222, 244] on div at bounding box center [231, 237] width 18 height 18
click at [141, 194] on div at bounding box center [139, 190] width 18 height 18
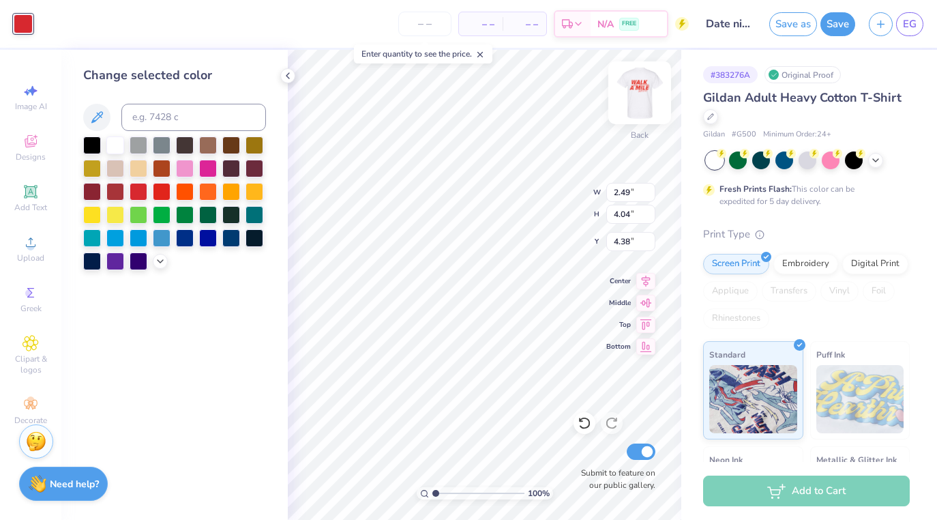
click at [636, 87] on img at bounding box center [639, 92] width 55 height 55
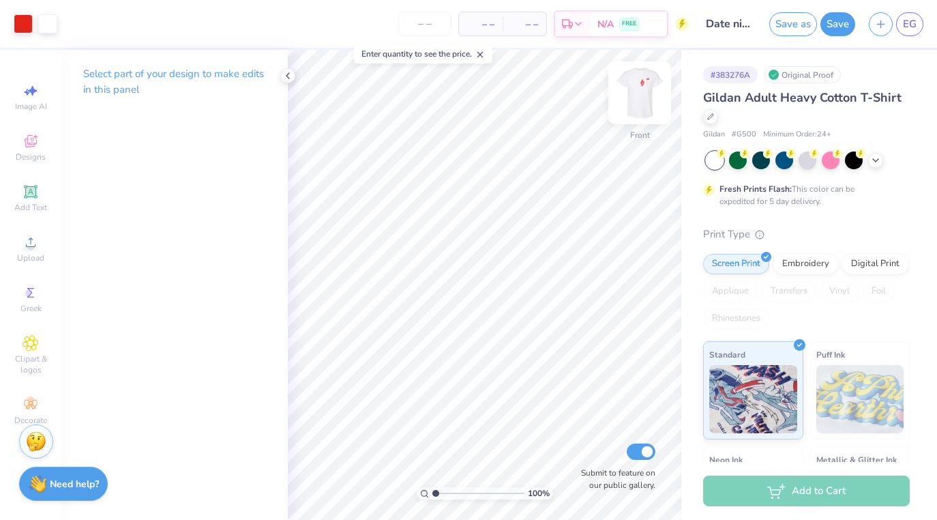
click at [632, 91] on img at bounding box center [639, 92] width 55 height 55
type input "1.50"
type input "2.43"
type input "5.98"
type input "1.52"
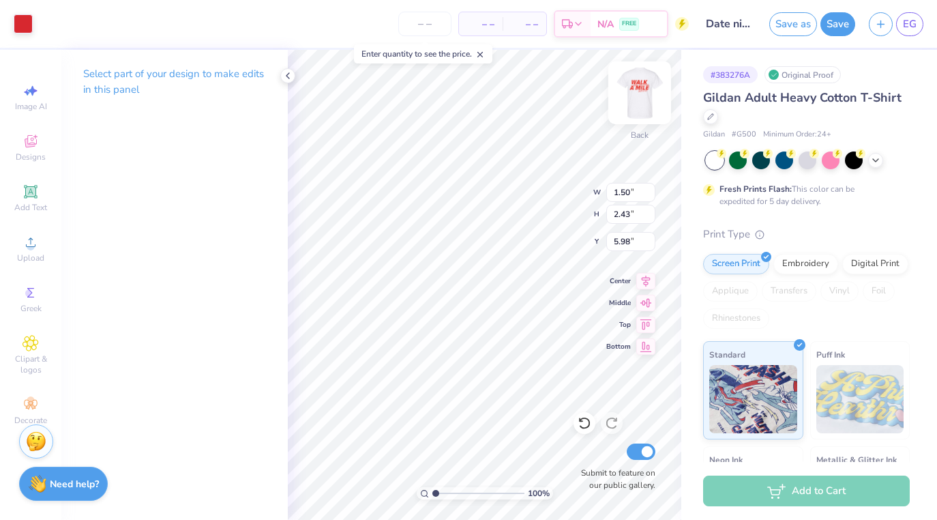
type input "0.57"
type input "3.81"
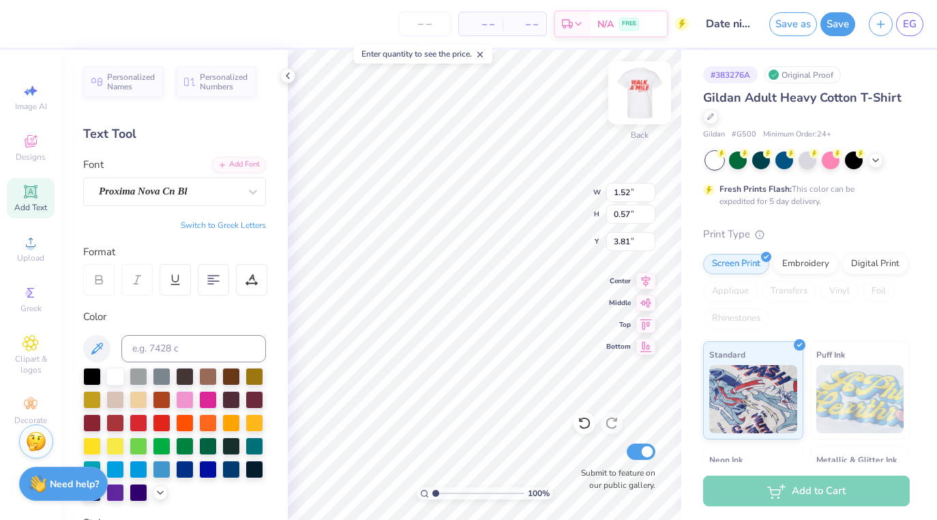
type input "2.33"
type input "0.88"
type input "4.04"
type input "1.50"
type input "2.43"
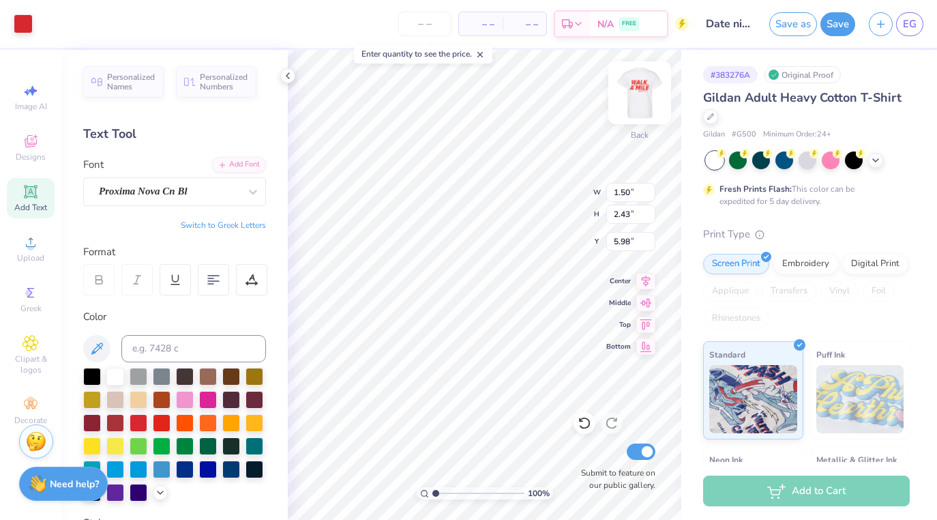
type input "3.27"
click at [25, 29] on div at bounding box center [23, 22] width 19 height 19
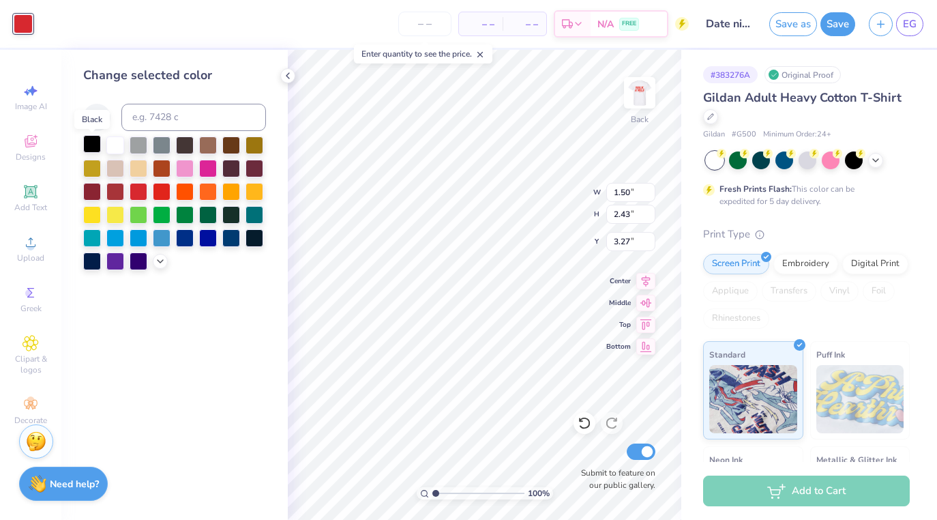
click at [96, 146] on div at bounding box center [92, 144] width 18 height 18
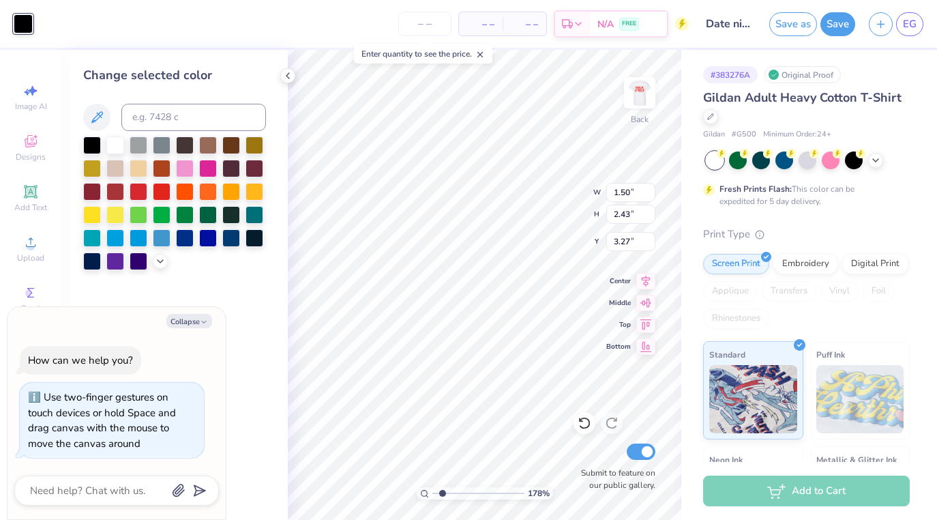
click at [442, 489] on input "range" at bounding box center [478, 493] width 92 height 12
type input "4.69"
drag, startPoint x: 441, startPoint y: 491, endPoint x: 469, endPoint y: 492, distance: 28.0
click at [469, 492] on input "range" at bounding box center [478, 493] width 92 height 12
click at [254, 239] on div at bounding box center [254, 237] width 18 height 18
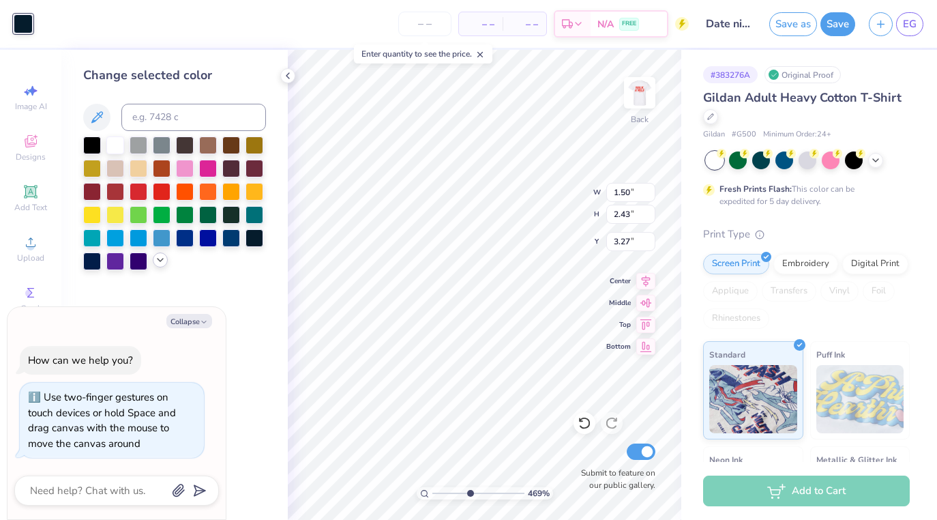
click at [164, 265] on icon at bounding box center [160, 259] width 11 height 11
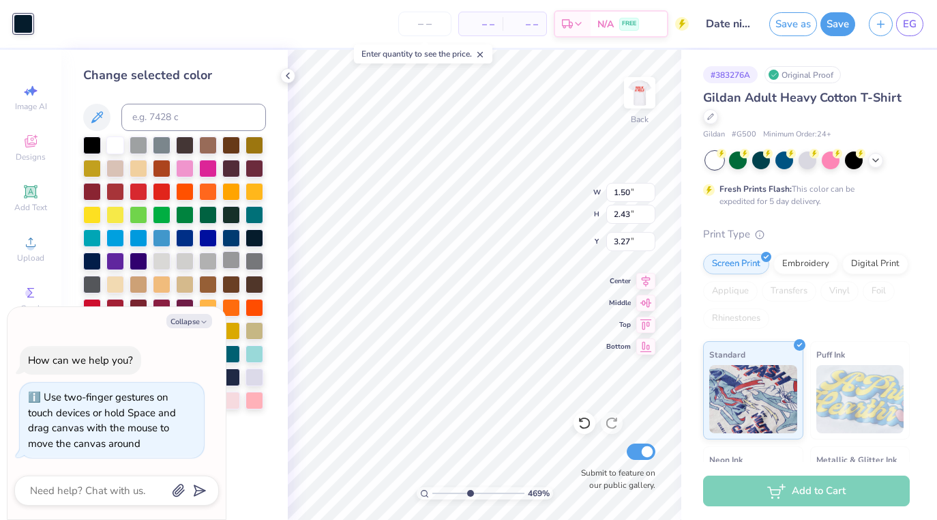
click at [228, 264] on div at bounding box center [231, 260] width 18 height 18
click at [252, 260] on div at bounding box center [254, 260] width 18 height 18
click at [207, 319] on icon "button" at bounding box center [204, 322] width 8 height 8
type textarea "x"
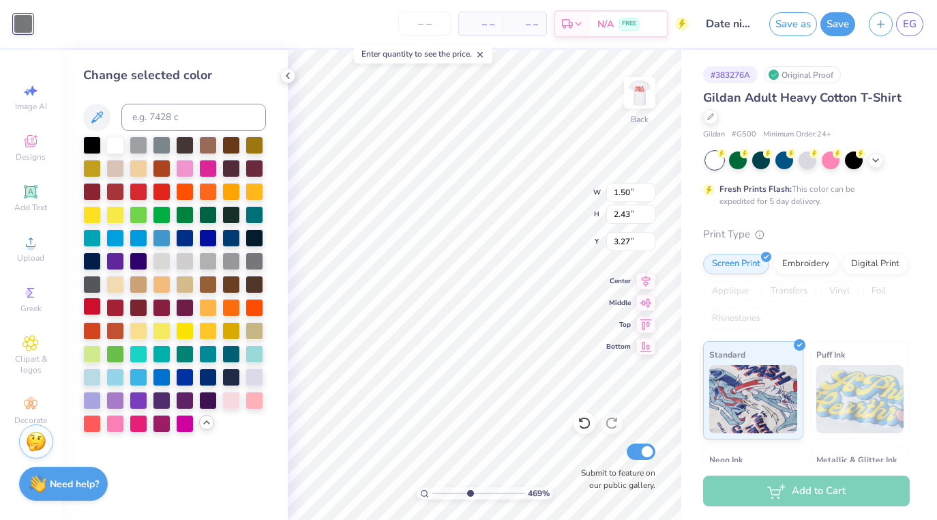
click at [90, 307] on div at bounding box center [92, 306] width 18 height 18
click at [263, 307] on div at bounding box center [254, 306] width 18 height 18
click at [163, 190] on div at bounding box center [162, 190] width 18 height 18
type input "2.33"
type input "0.88"
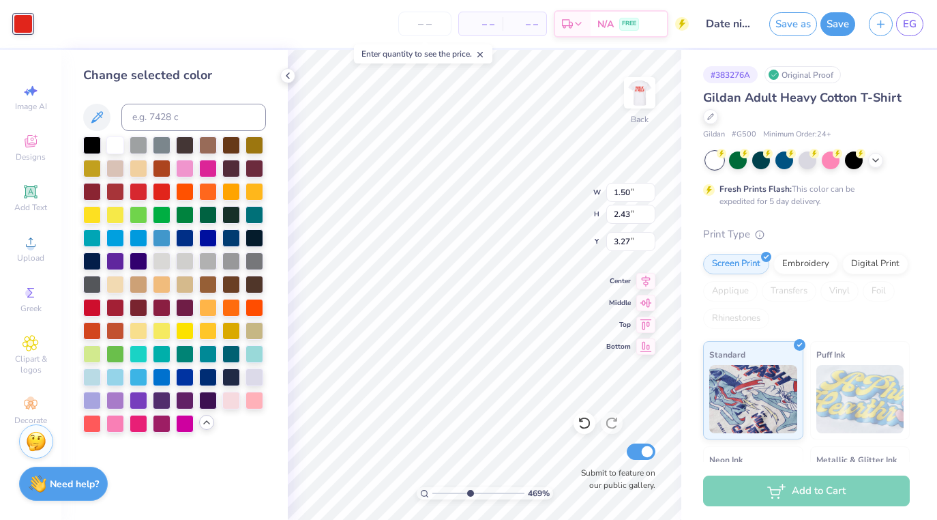
type input "4.04"
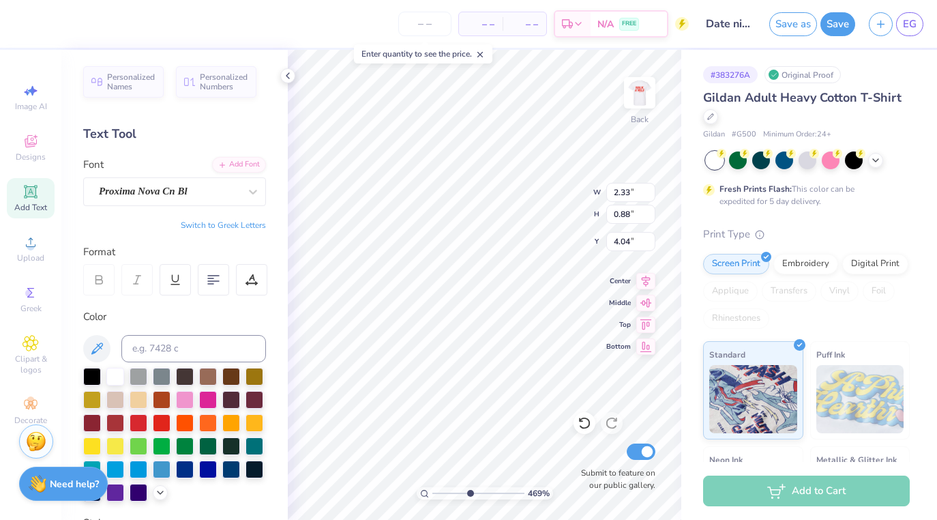
type input "1.50"
type input "2.43"
type input "3.27"
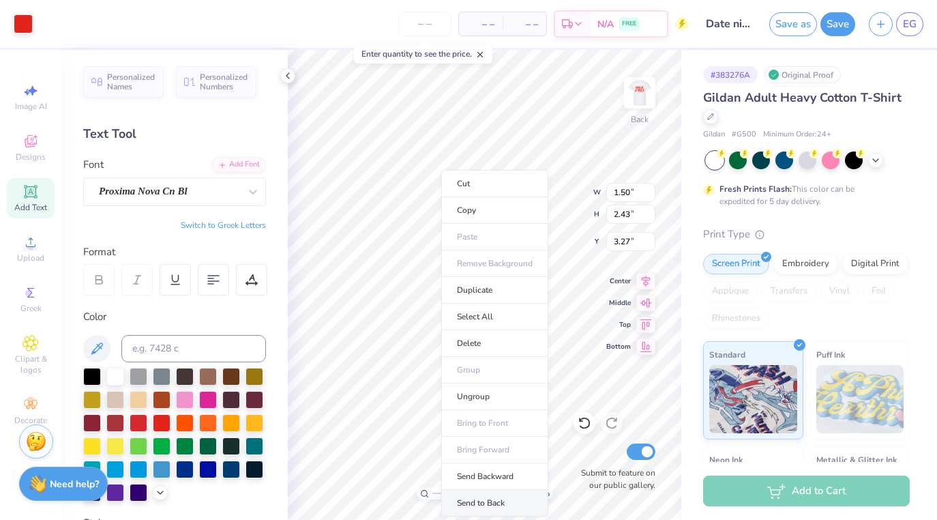
click at [478, 500] on li "Send to Back" at bounding box center [494, 503] width 107 height 27
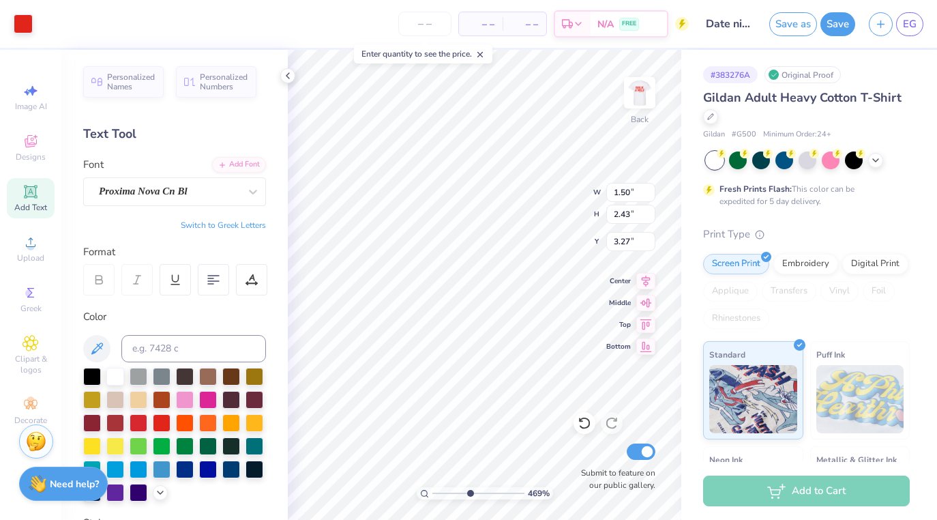
type input "2.33"
type input "0.88"
type input "4.04"
click at [202, 190] on div "Proxima Nova Cn Bl" at bounding box center [168, 191] width 143 height 21
click at [96, 380] on div at bounding box center [92, 375] width 18 height 18
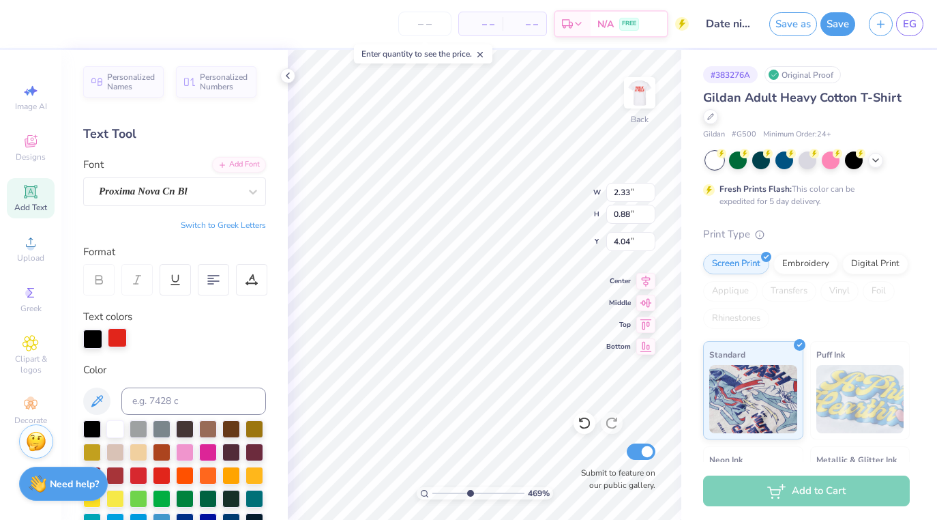
click at [112, 343] on div at bounding box center [117, 337] width 19 height 19
click at [91, 340] on div at bounding box center [92, 337] width 19 height 19
click at [143, 475] on div at bounding box center [139, 474] width 18 height 18
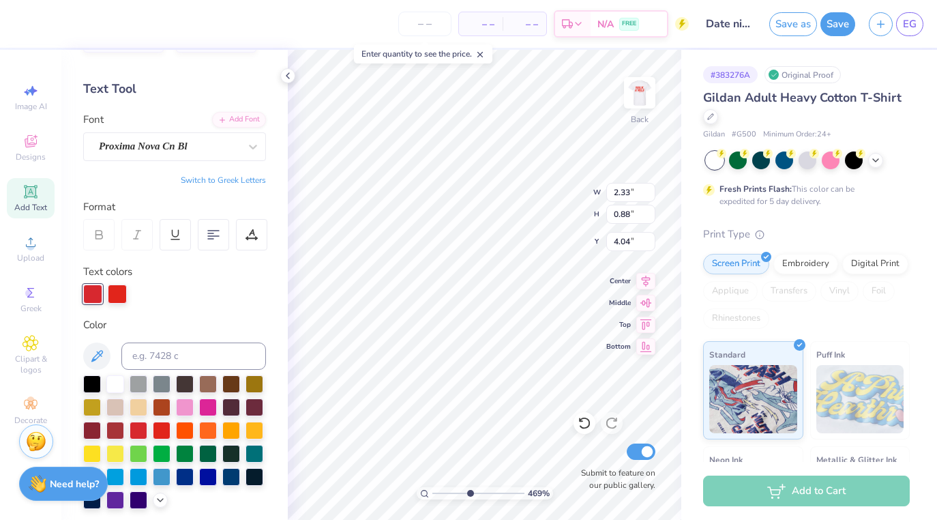
scroll to position [46, 0]
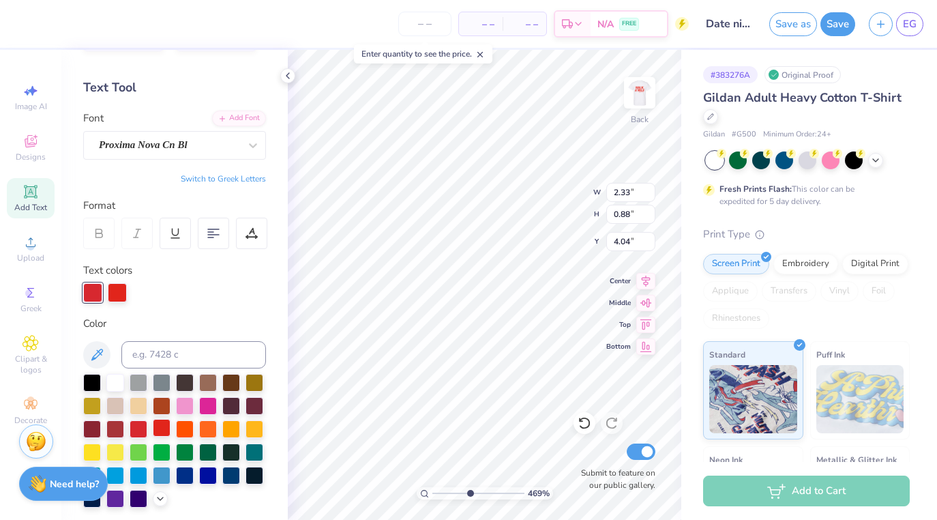
click at [165, 431] on div at bounding box center [162, 428] width 18 height 18
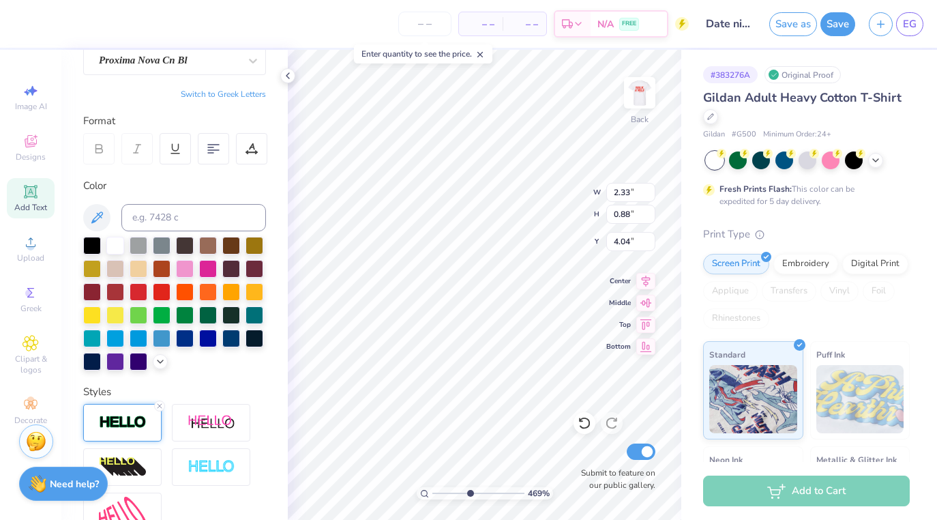
click at [112, 419] on img at bounding box center [123, 423] width 48 height 16
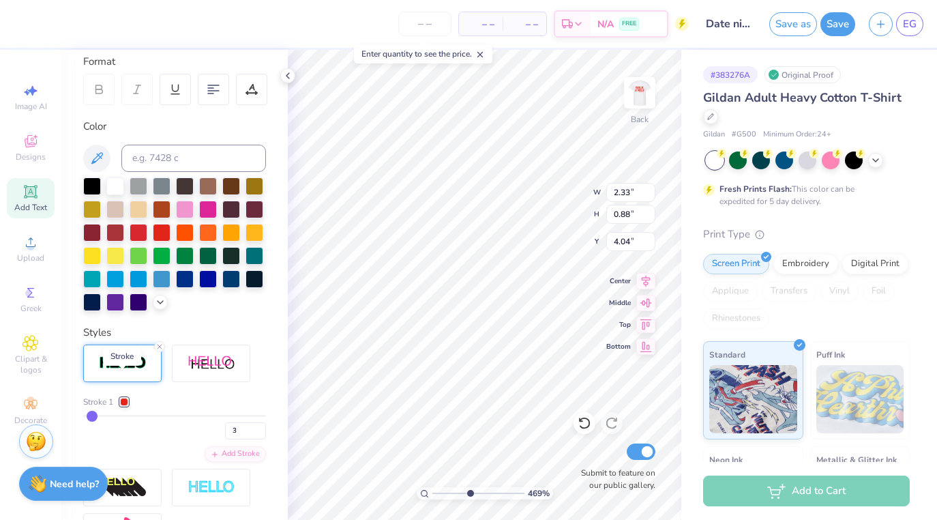
scroll to position [193, 0]
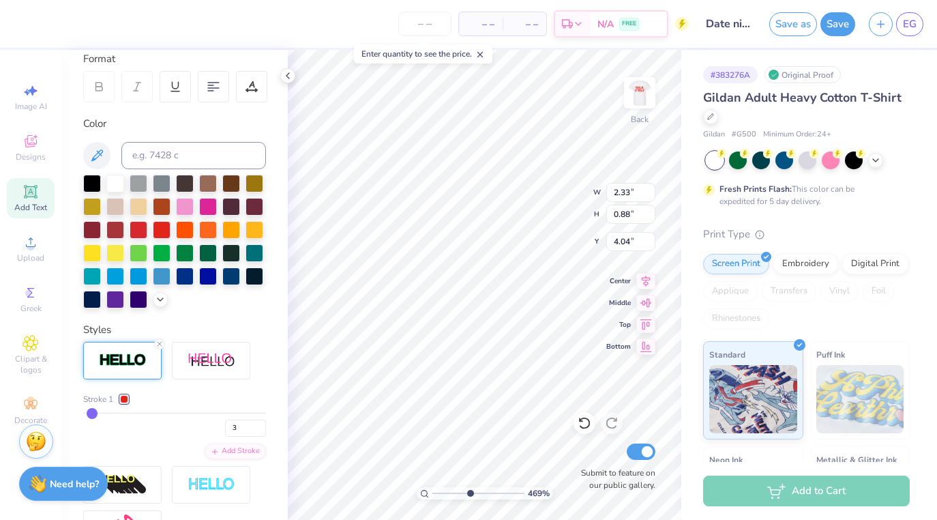
click at [127, 401] on div at bounding box center [124, 399] width 8 height 8
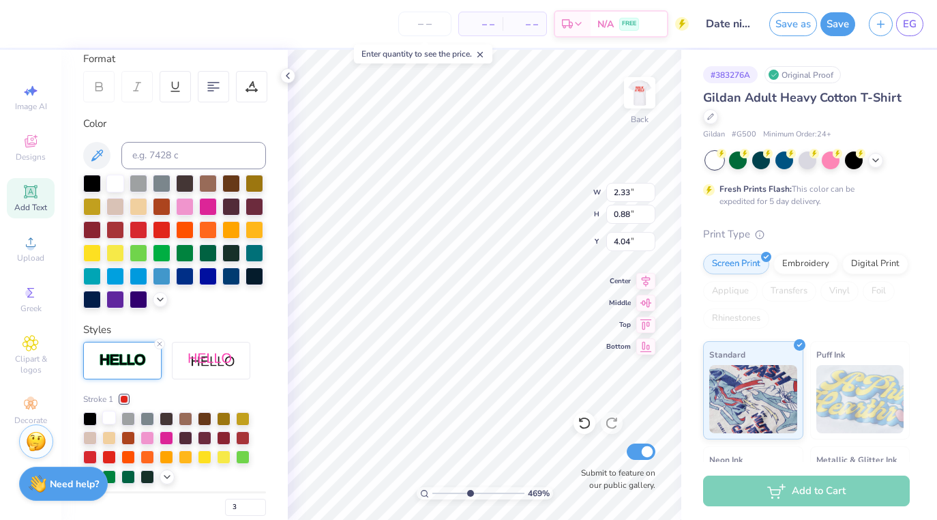
click at [109, 415] on div at bounding box center [109, 417] width 14 height 14
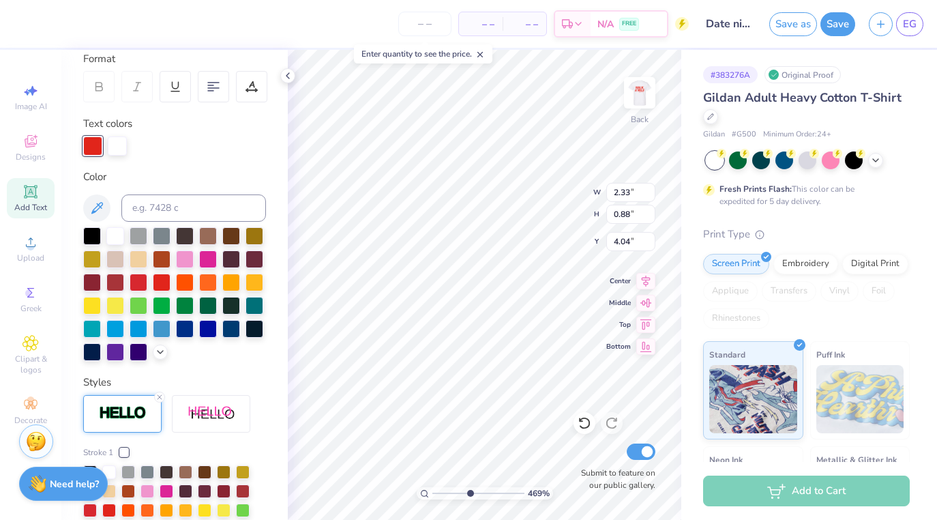
type input "2.57"
type input "0.97"
type input "1.50"
type input "2.43"
type input "3.27"
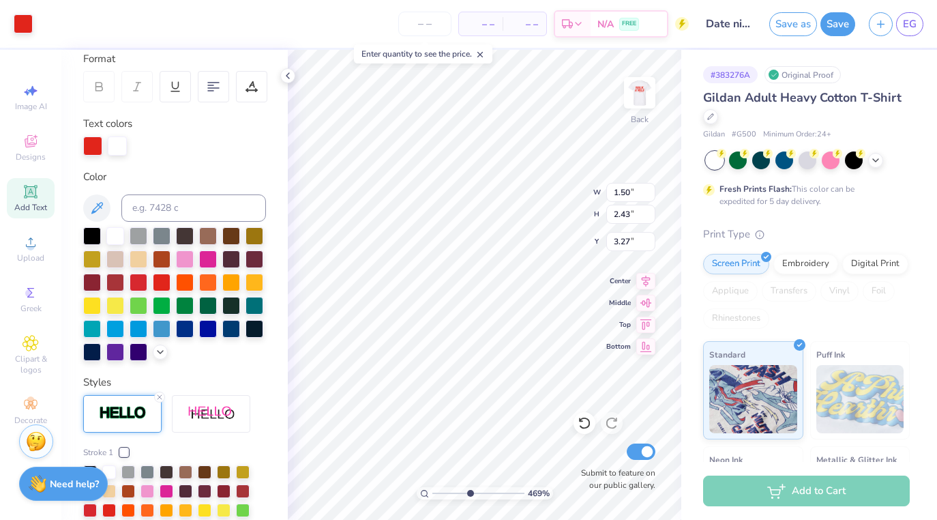
type input "1.86"
type input "3.02"
drag, startPoint x: 470, startPoint y: 491, endPoint x: 414, endPoint y: 486, distance: 56.1
type input "1"
click at [414, 486] on div "100 %" at bounding box center [485, 285] width 470 height 470
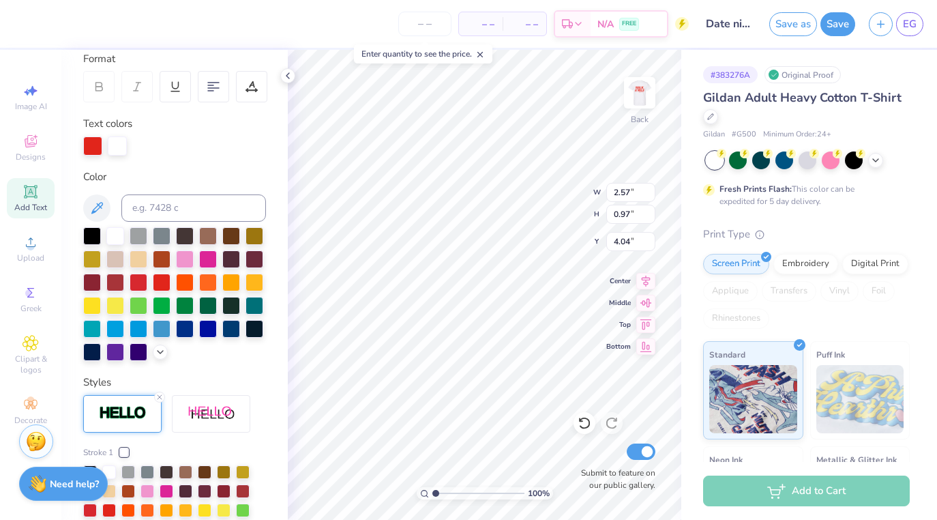
type input "4.29"
click at [646, 90] on img at bounding box center [639, 92] width 55 height 55
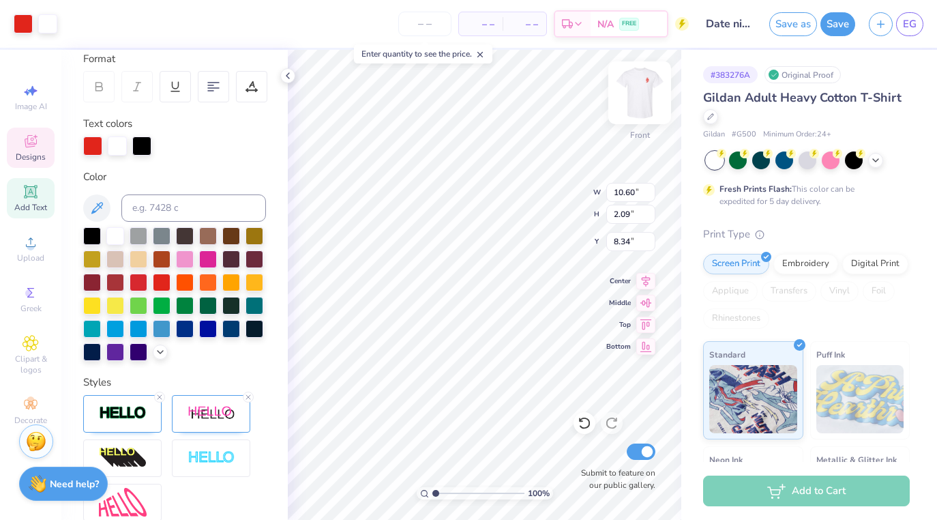
type input "10.61"
type input "2.10"
click at [74, 28] on div at bounding box center [72, 22] width 19 height 19
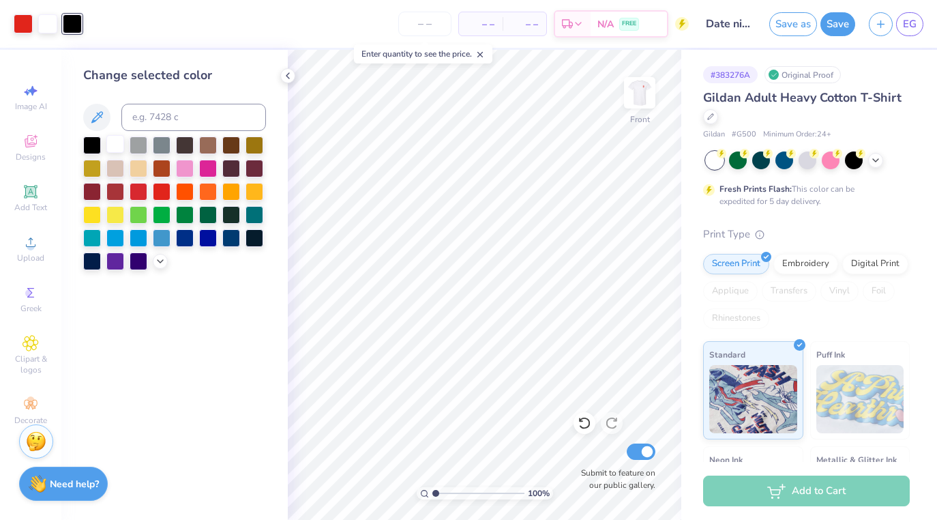
click at [115, 147] on div at bounding box center [115, 144] width 18 height 18
click at [840, 23] on button "Save" at bounding box center [837, 22] width 35 height 24
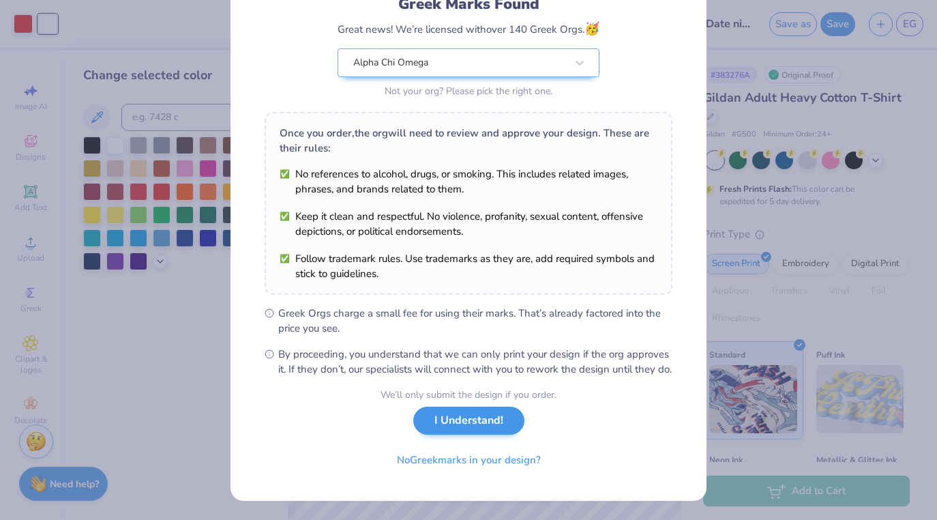
scroll to position [119, 0]
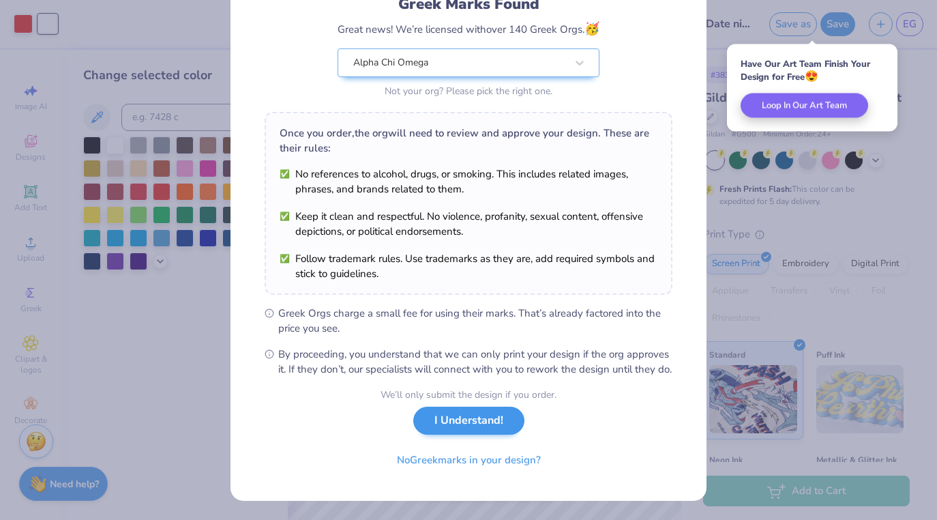
click at [461, 419] on button "I Understand!" at bounding box center [468, 420] width 111 height 28
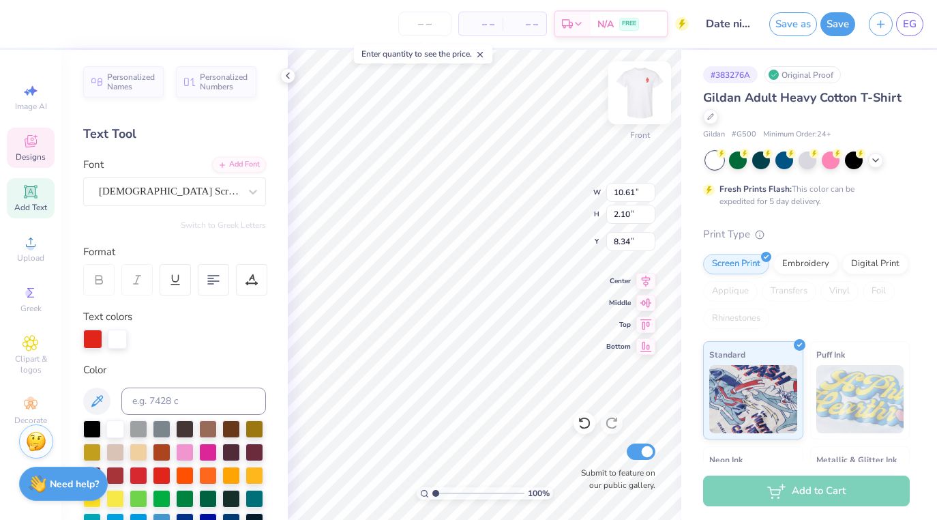
click at [638, 104] on img at bounding box center [639, 92] width 55 height 55
type textarea "A"
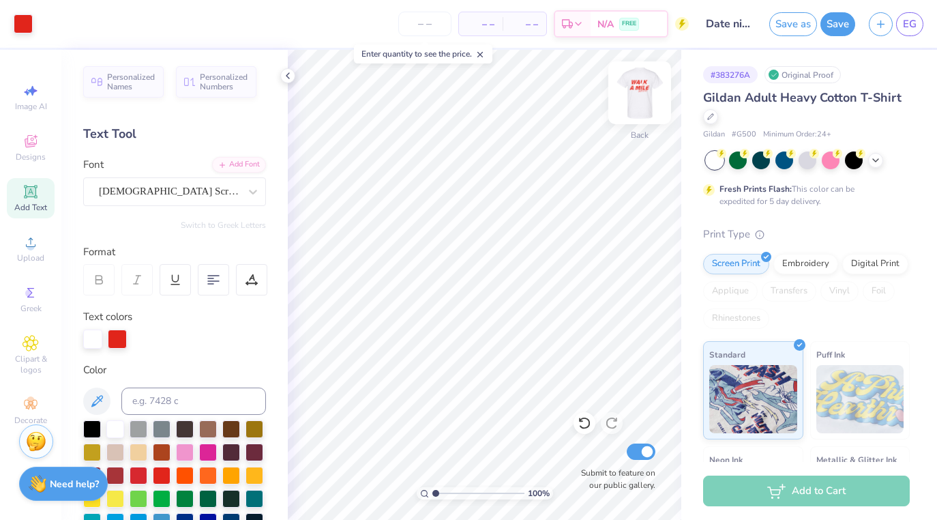
click at [646, 97] on img at bounding box center [639, 92] width 55 height 55
click at [640, 100] on img at bounding box center [639, 92] width 55 height 55
click at [640, 100] on img at bounding box center [639, 92] width 27 height 27
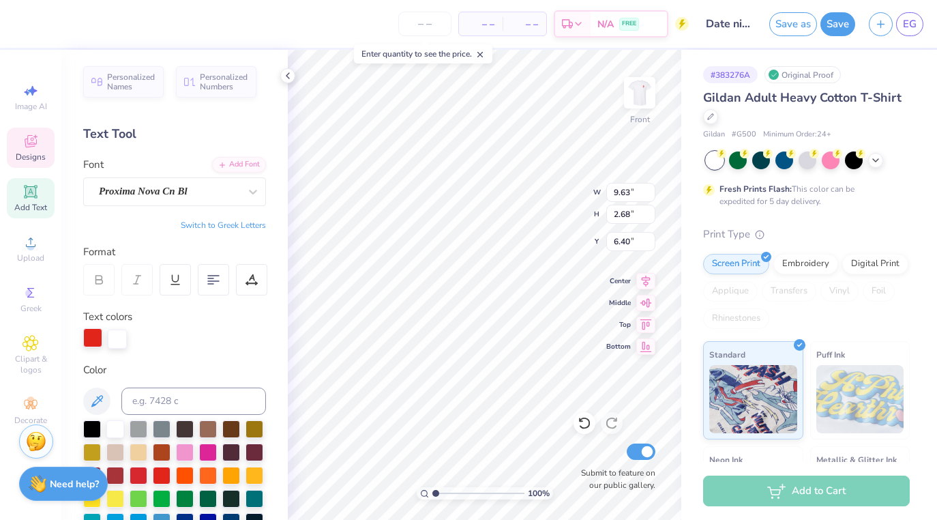
click at [92, 331] on div at bounding box center [92, 337] width 19 height 19
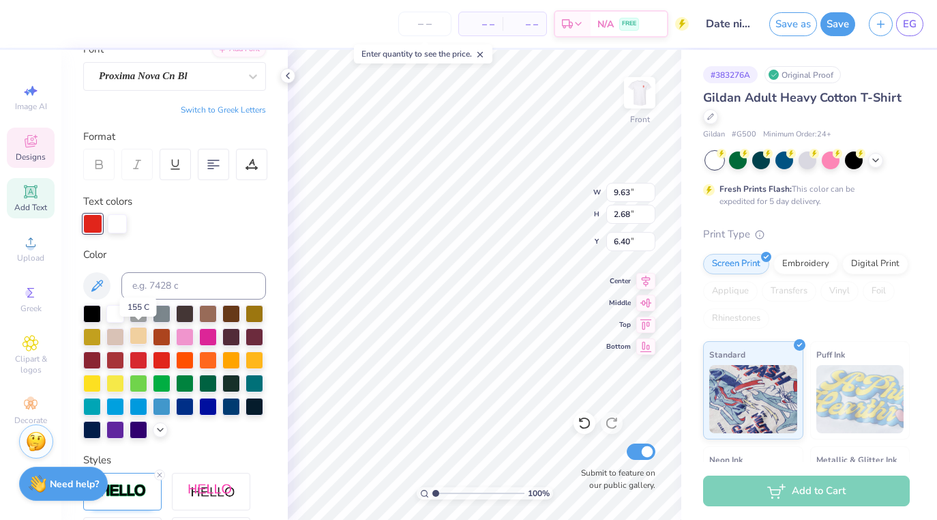
scroll to position [118, 0]
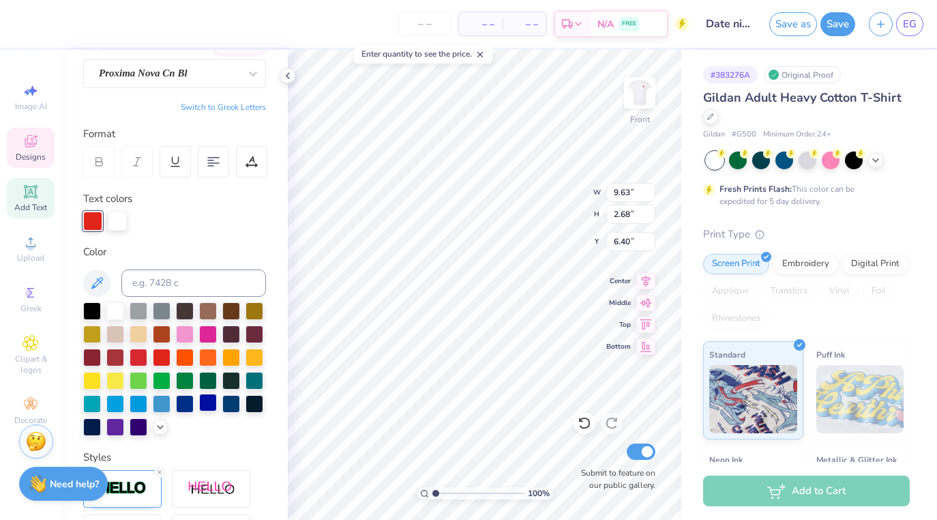
click at [211, 401] on div at bounding box center [208, 402] width 18 height 18
click at [163, 425] on polyline at bounding box center [159, 425] width 5 height 3
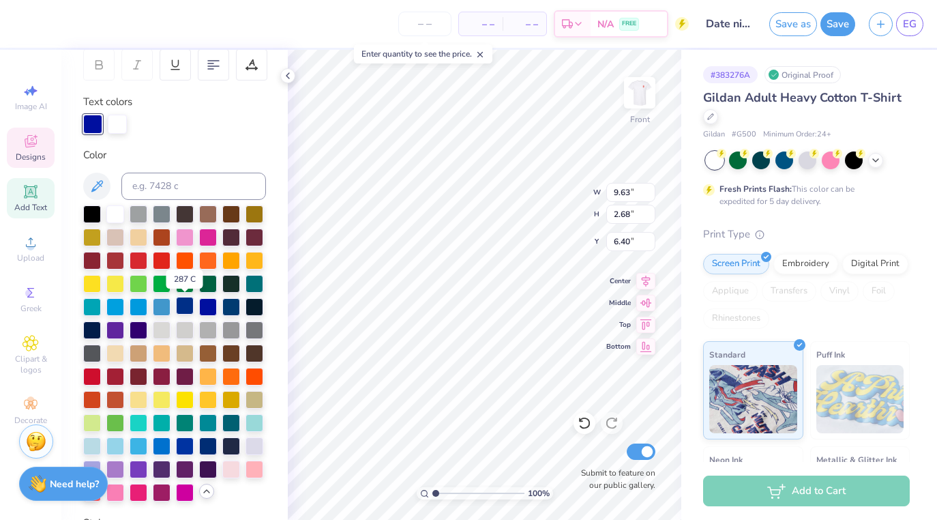
scroll to position [215, 0]
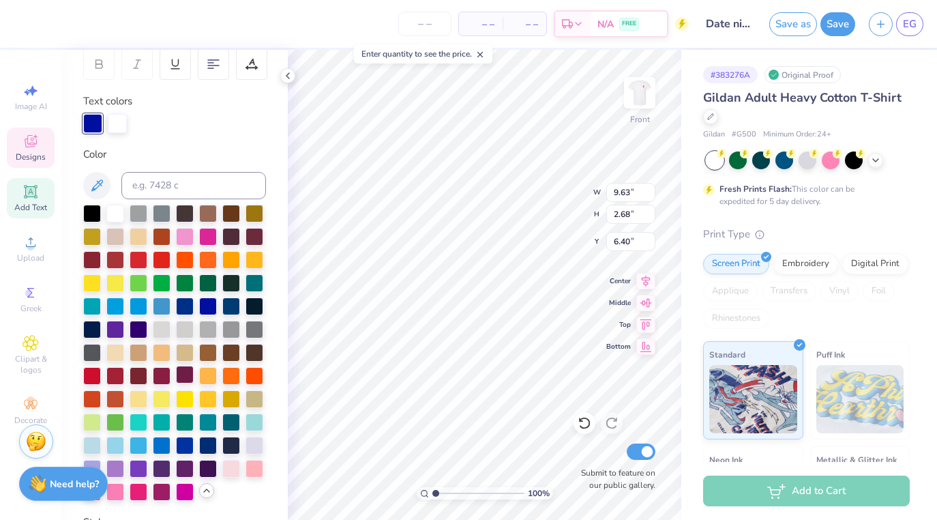
click at [186, 382] on div at bounding box center [185, 374] width 18 height 18
click at [93, 446] on div at bounding box center [92, 444] width 18 height 18
click at [189, 445] on div at bounding box center [185, 444] width 18 height 18
click at [211, 448] on div at bounding box center [208, 444] width 18 height 18
type input "10.61"
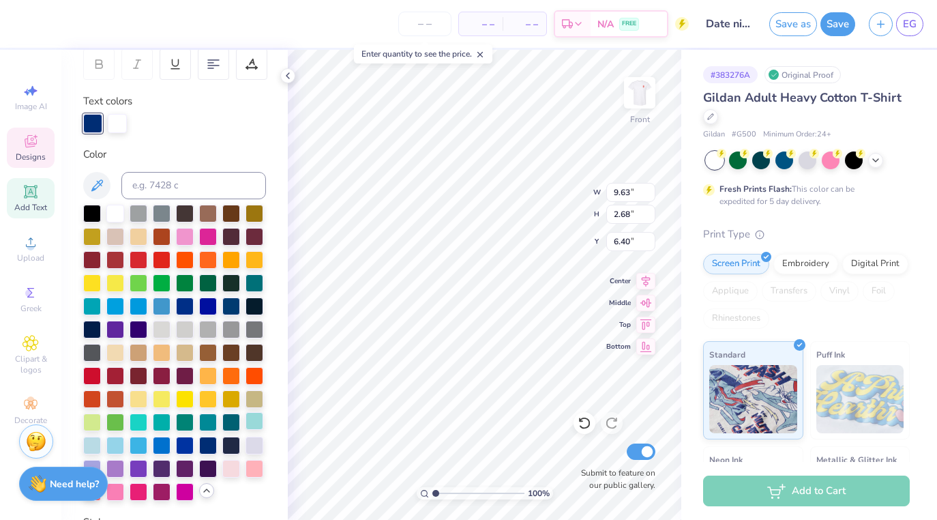
type input "2.10"
type input "8.34"
click at [213, 443] on div at bounding box center [208, 444] width 18 height 18
type input "11.60"
type input "2.68"
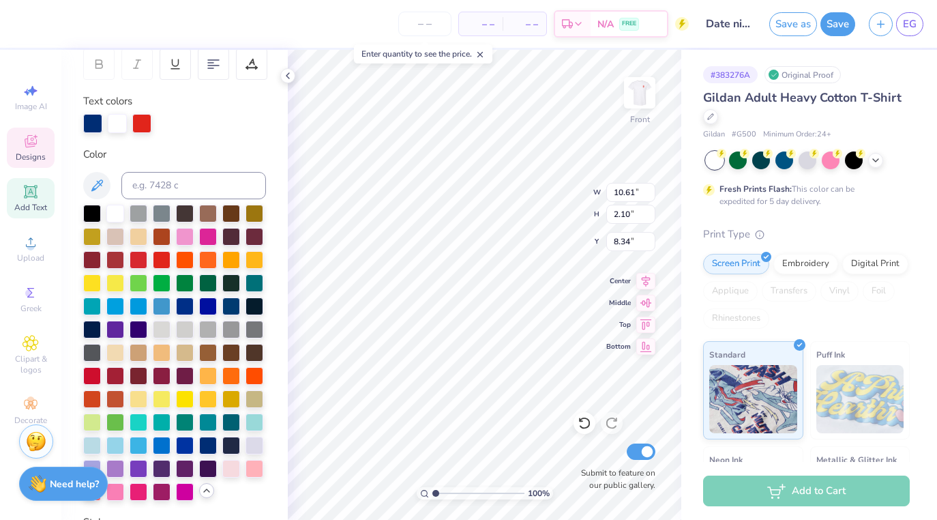
type input "9.65"
click at [208, 451] on div at bounding box center [208, 444] width 18 height 18
click at [210, 442] on div at bounding box center [208, 444] width 18 height 18
click at [93, 445] on div at bounding box center [92, 444] width 18 height 18
click at [228, 440] on div at bounding box center [231, 444] width 18 height 18
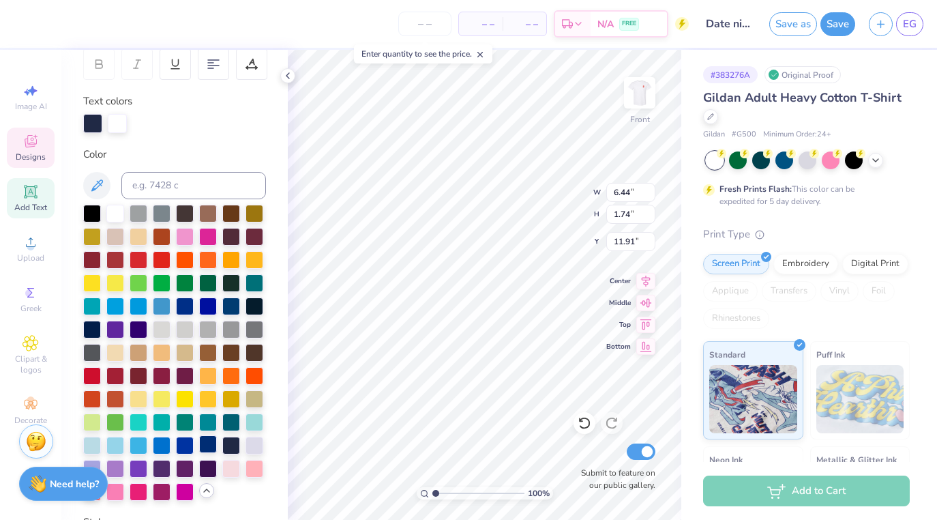
click at [211, 440] on div at bounding box center [208, 444] width 18 height 18
click at [182, 466] on div at bounding box center [185, 467] width 18 height 18
click at [161, 443] on div at bounding box center [162, 444] width 18 height 18
type input "10.61"
type input "2.10"
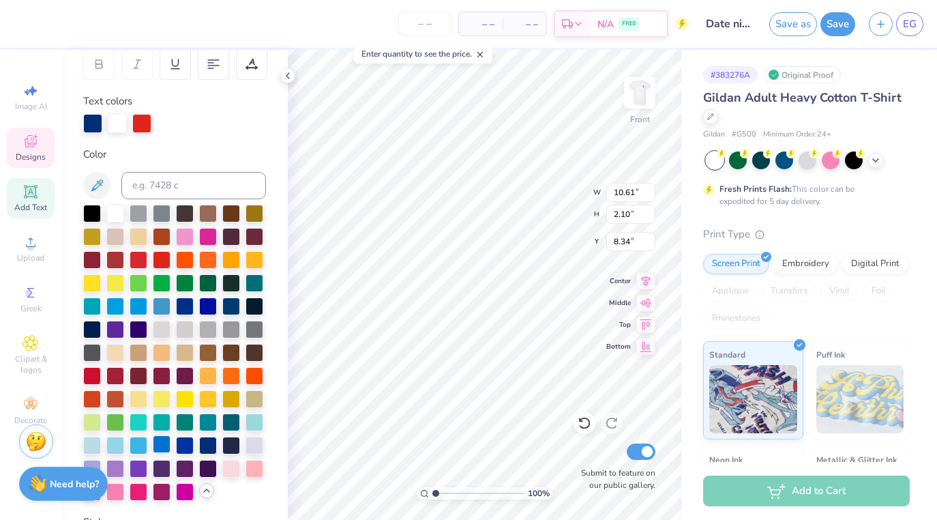
type input "8.34"
click at [164, 446] on div at bounding box center [162, 444] width 18 height 18
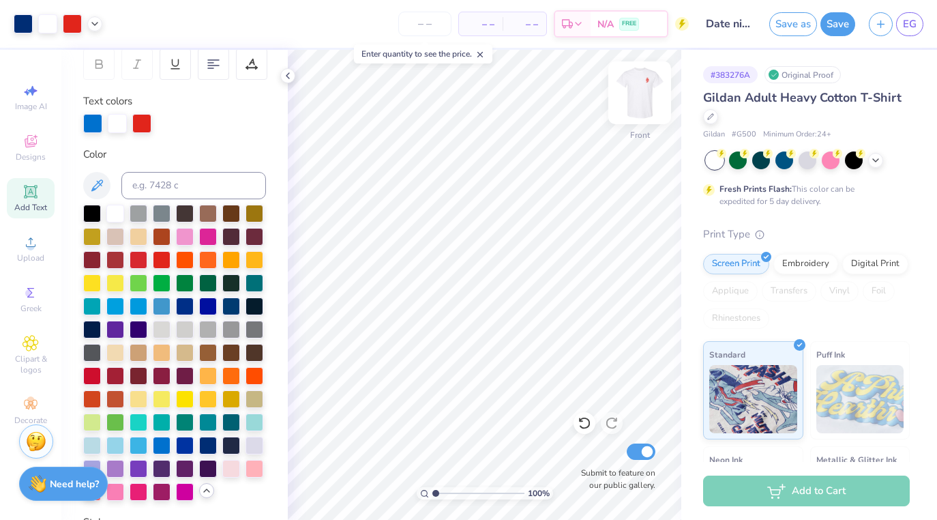
click at [633, 93] on img at bounding box center [639, 92] width 55 height 55
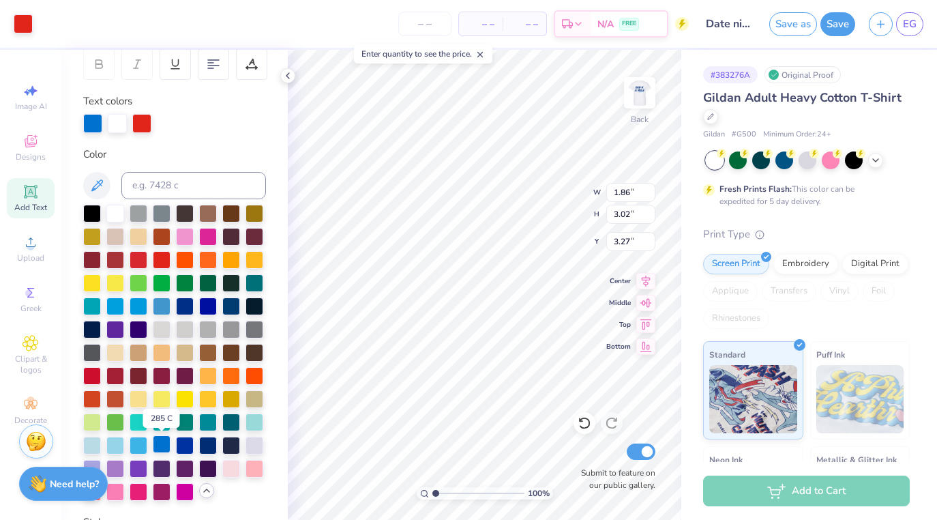
click at [157, 445] on div at bounding box center [162, 444] width 18 height 18
click at [139, 119] on div at bounding box center [141, 121] width 19 height 19
click at [161, 445] on div at bounding box center [162, 444] width 18 height 18
click at [625, 104] on img at bounding box center [639, 92] width 55 height 55
click at [626, 104] on img at bounding box center [639, 92] width 27 height 27
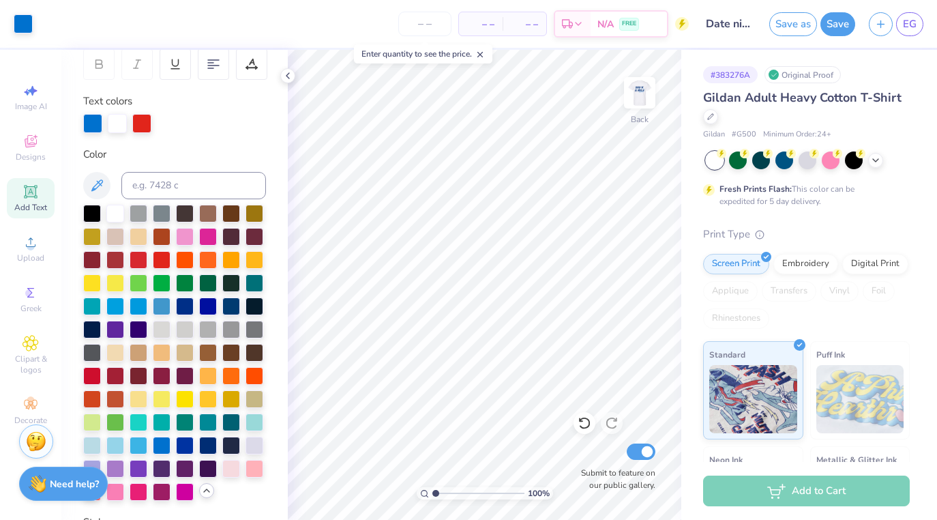
click at [626, 104] on img at bounding box center [639, 92] width 27 height 27
click at [625, 104] on img at bounding box center [639, 92] width 55 height 55
click at [725, 23] on input "Date night 2025 tshirt" at bounding box center [728, 23] width 67 height 27
click at [789, 25] on button "Save as" at bounding box center [793, 22] width 48 height 24
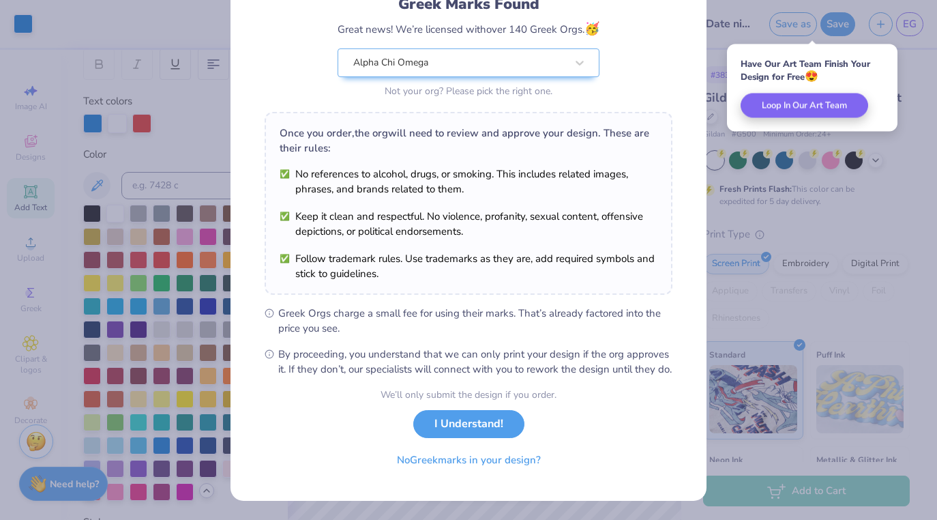
scroll to position [119, 0]
click at [497, 423] on button "I Understand!" at bounding box center [468, 420] width 111 height 28
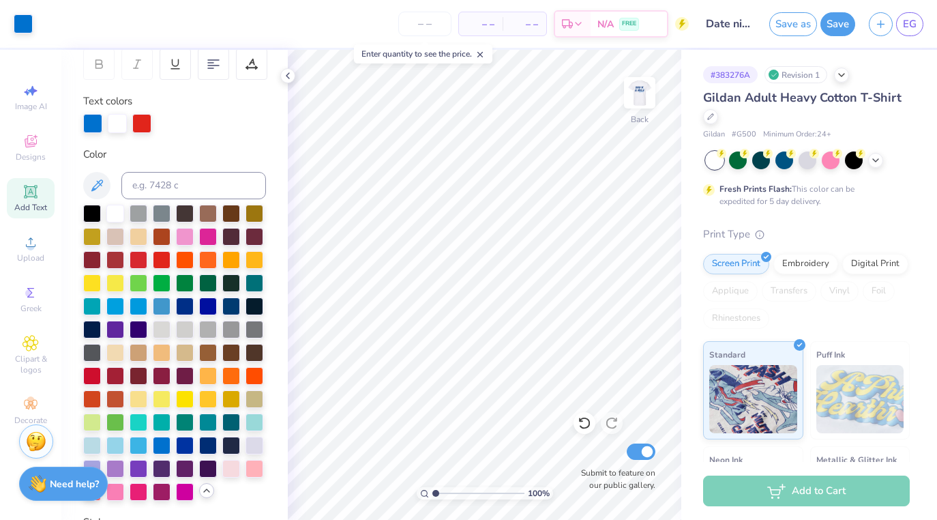
click at [484, 24] on span "– –" at bounding box center [480, 24] width 27 height 14
click at [527, 21] on span "– –" at bounding box center [524, 24] width 27 height 14
click at [438, 22] on input "number" at bounding box center [424, 24] width 53 height 25
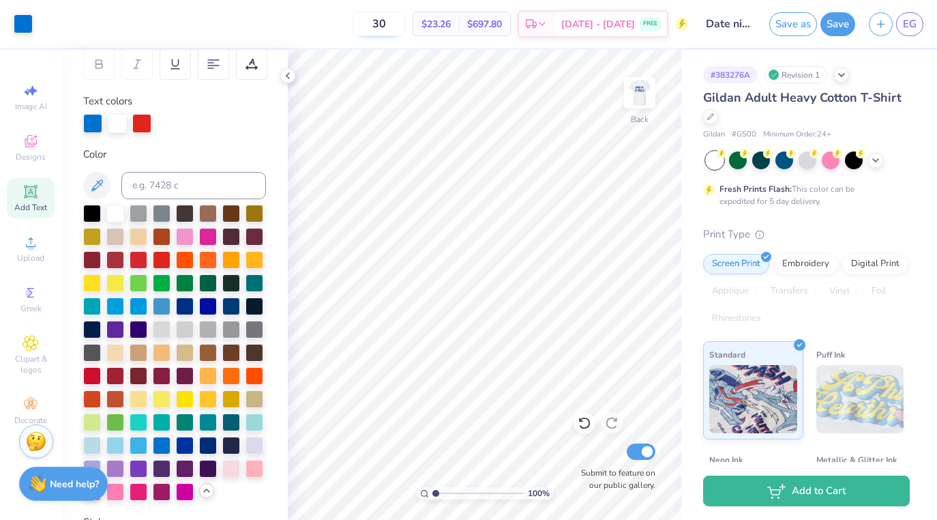
type input "3"
type input "45"
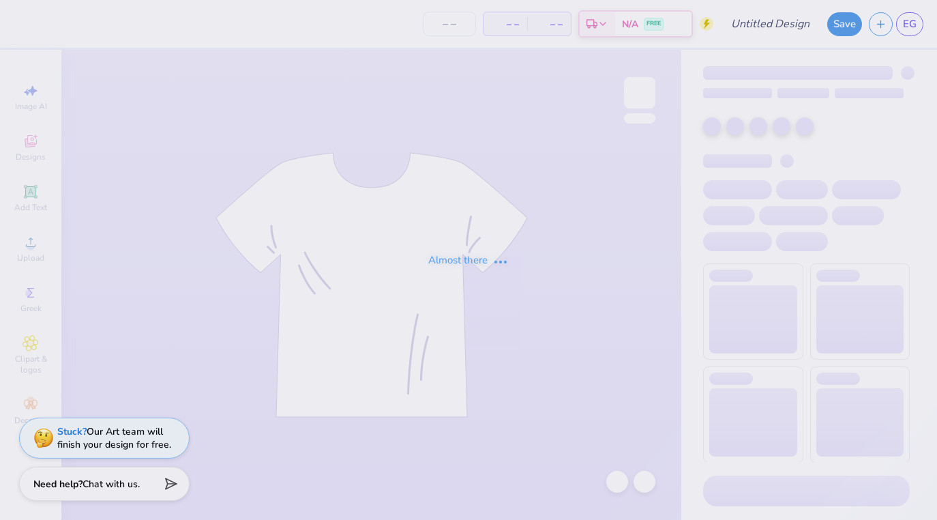
type input "Date night 2025 tshirt"
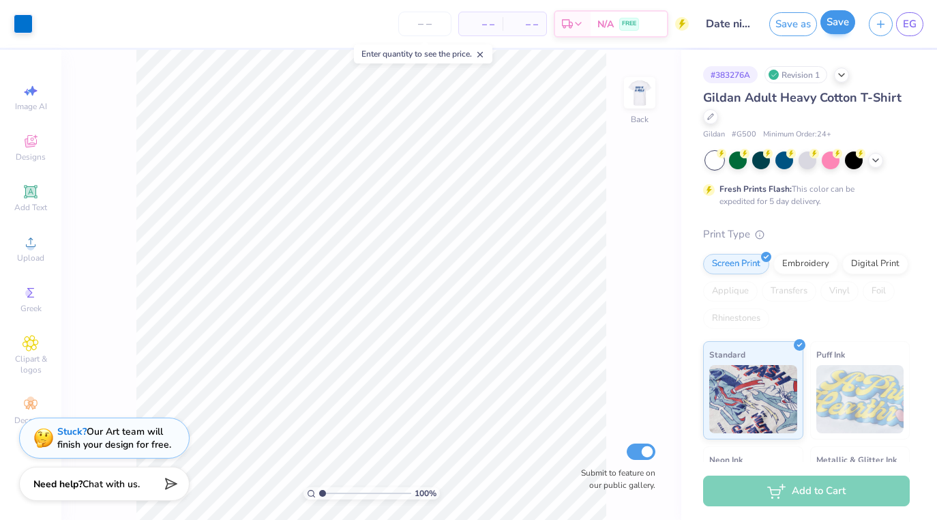
click at [845, 32] on button "Save" at bounding box center [837, 22] width 35 height 24
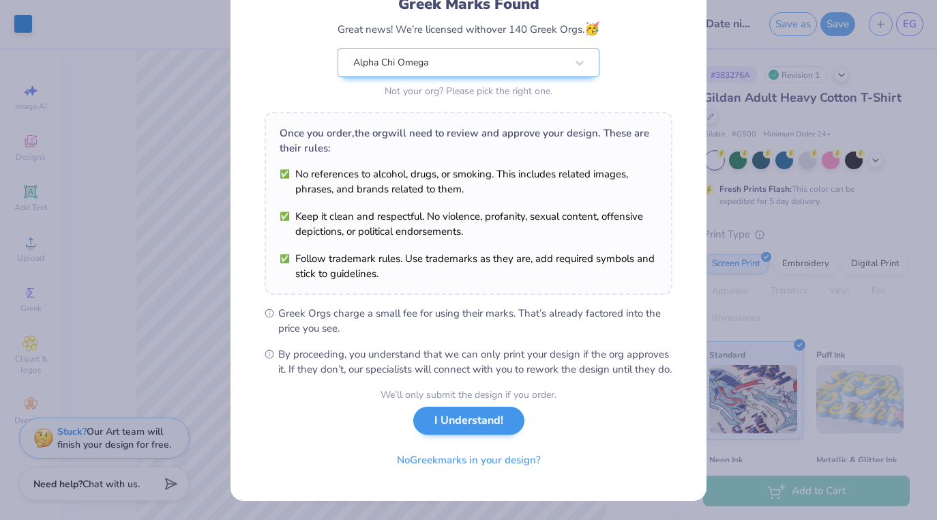
scroll to position [119, 0]
click at [506, 424] on button "I Understand!" at bounding box center [468, 420] width 111 height 28
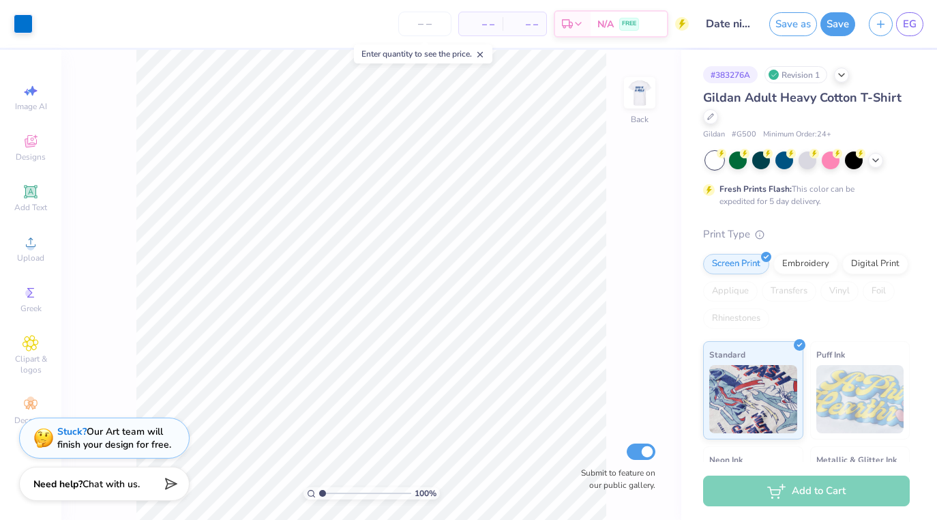
scroll to position [0, 0]
click at [427, 25] on input "number" at bounding box center [424, 24] width 53 height 25
type input "40"
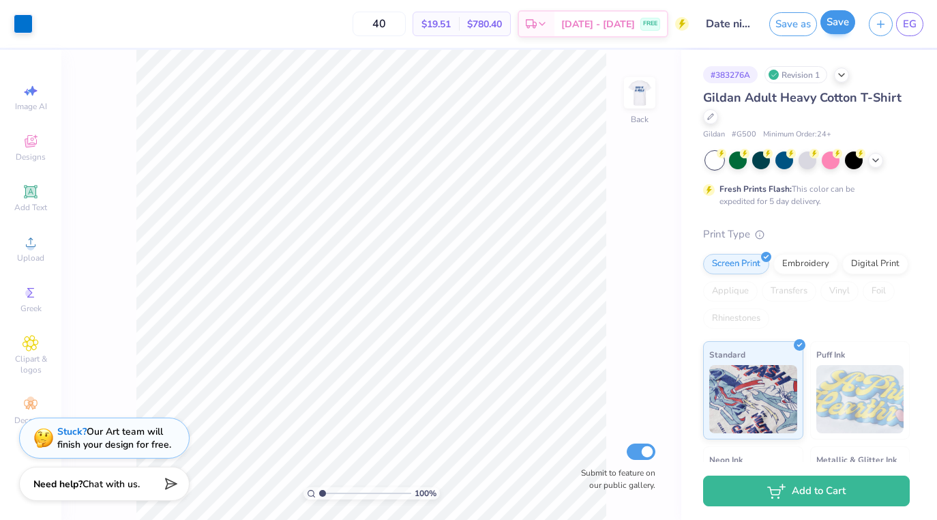
click at [832, 25] on button "Save" at bounding box center [837, 22] width 35 height 24
